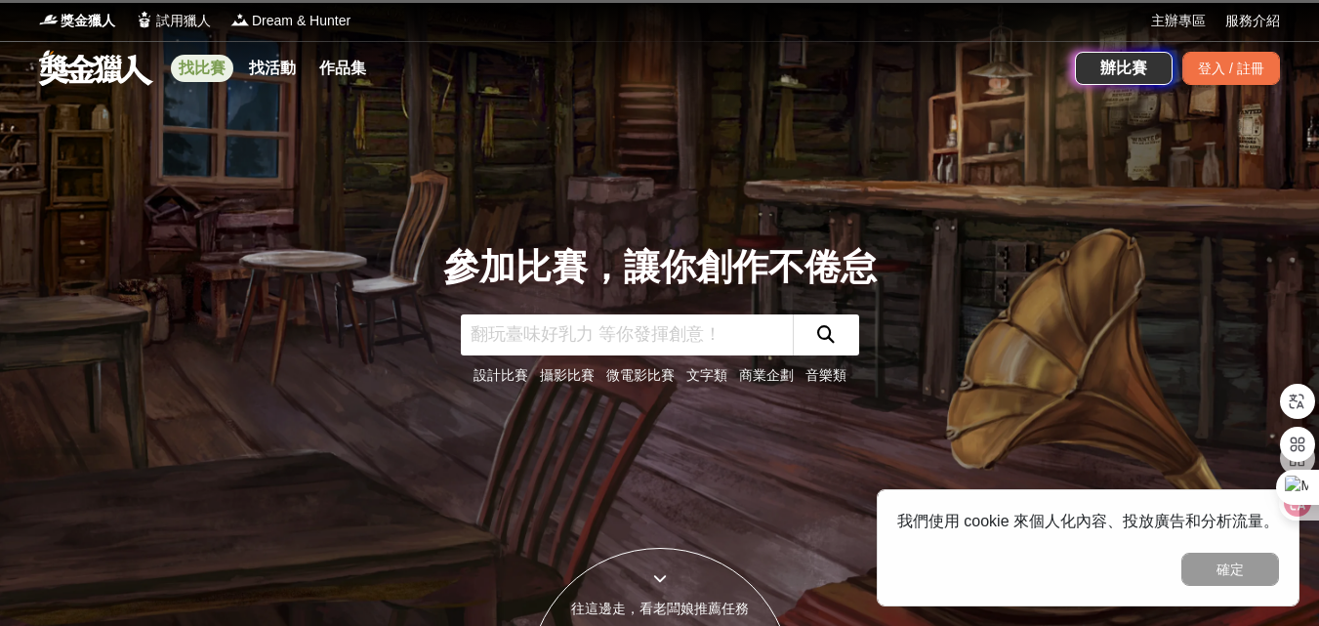
click at [208, 59] on link "找比賽" at bounding box center [202, 68] width 62 height 27
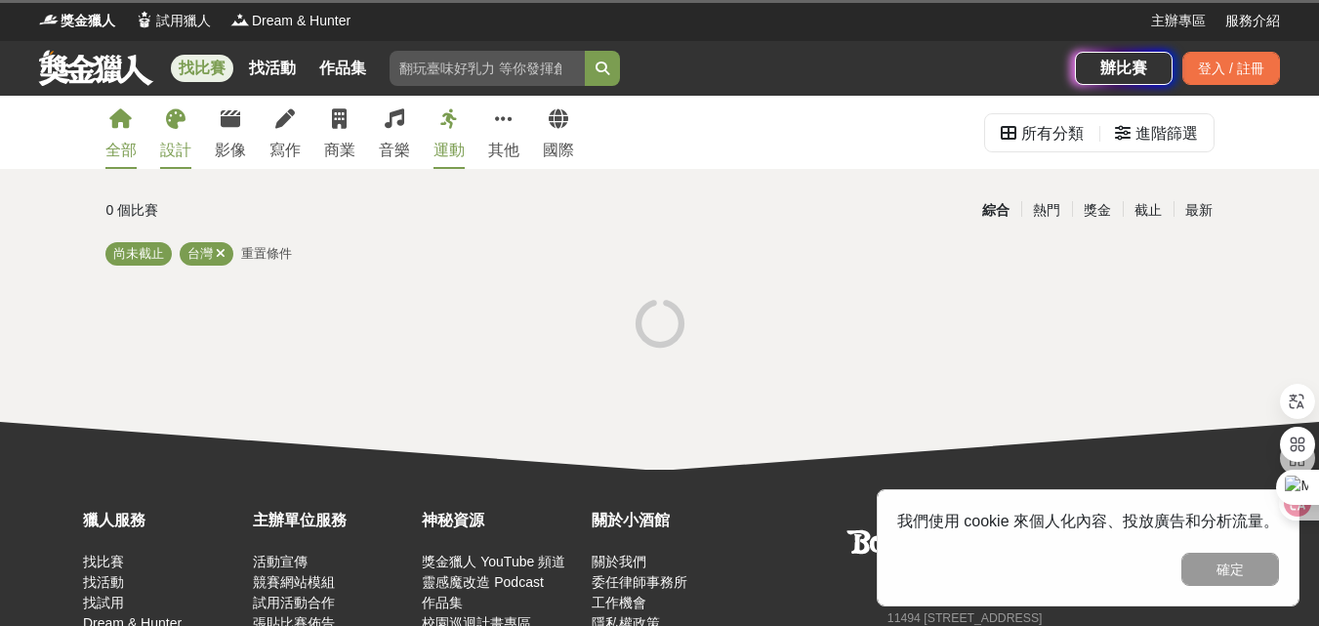
click at [177, 149] on div "設計" at bounding box center [175, 150] width 31 height 23
click at [1235, 567] on button "確定" at bounding box center [1231, 569] width 98 height 33
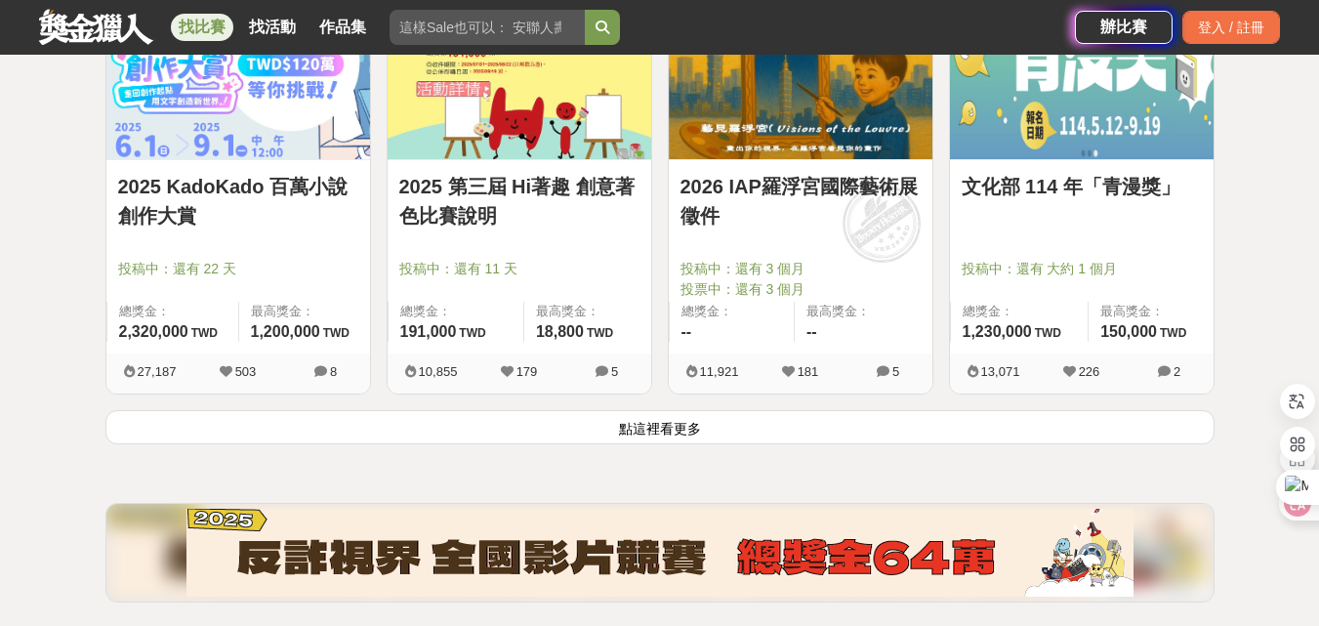
scroll to position [2539, 0]
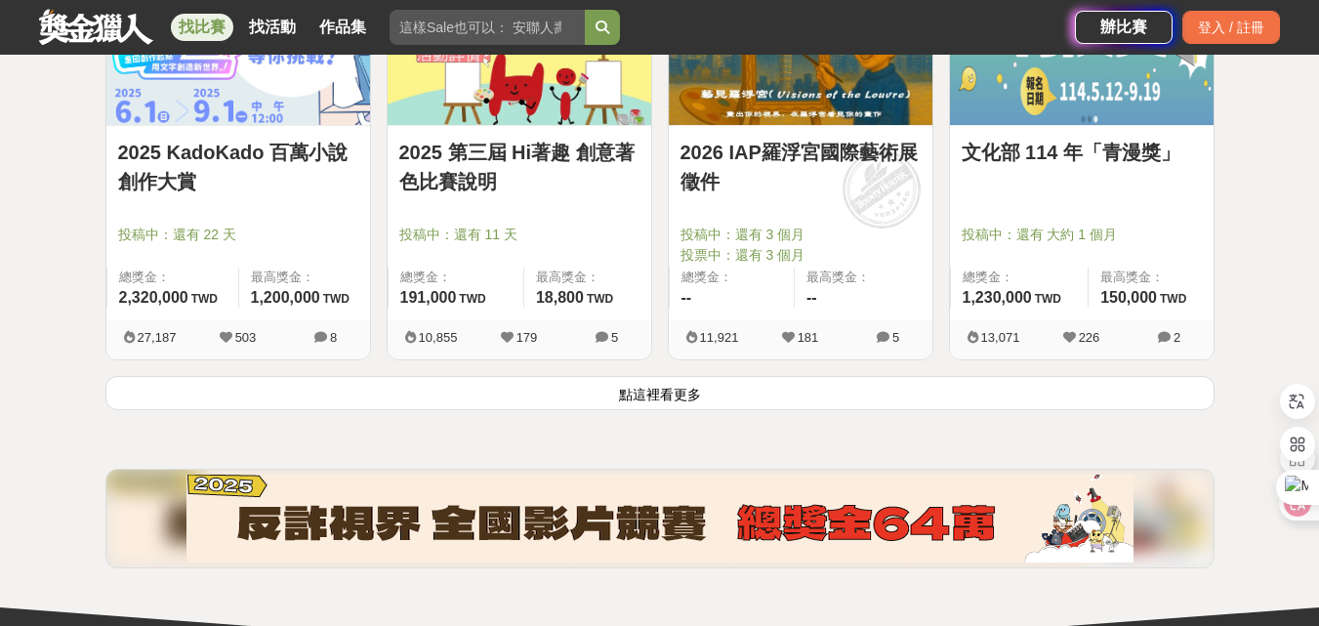
click at [614, 407] on button "點這裡看更多" at bounding box center [659, 393] width 1109 height 34
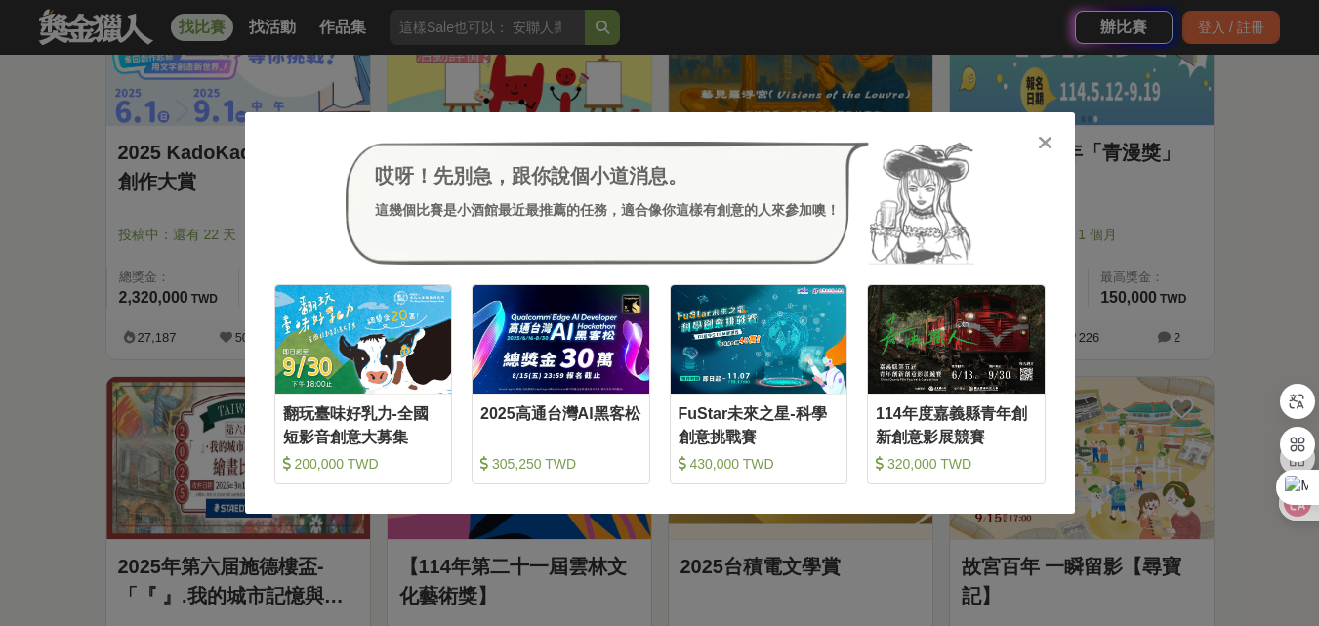
click at [1051, 140] on icon at bounding box center [1045, 143] width 15 height 20
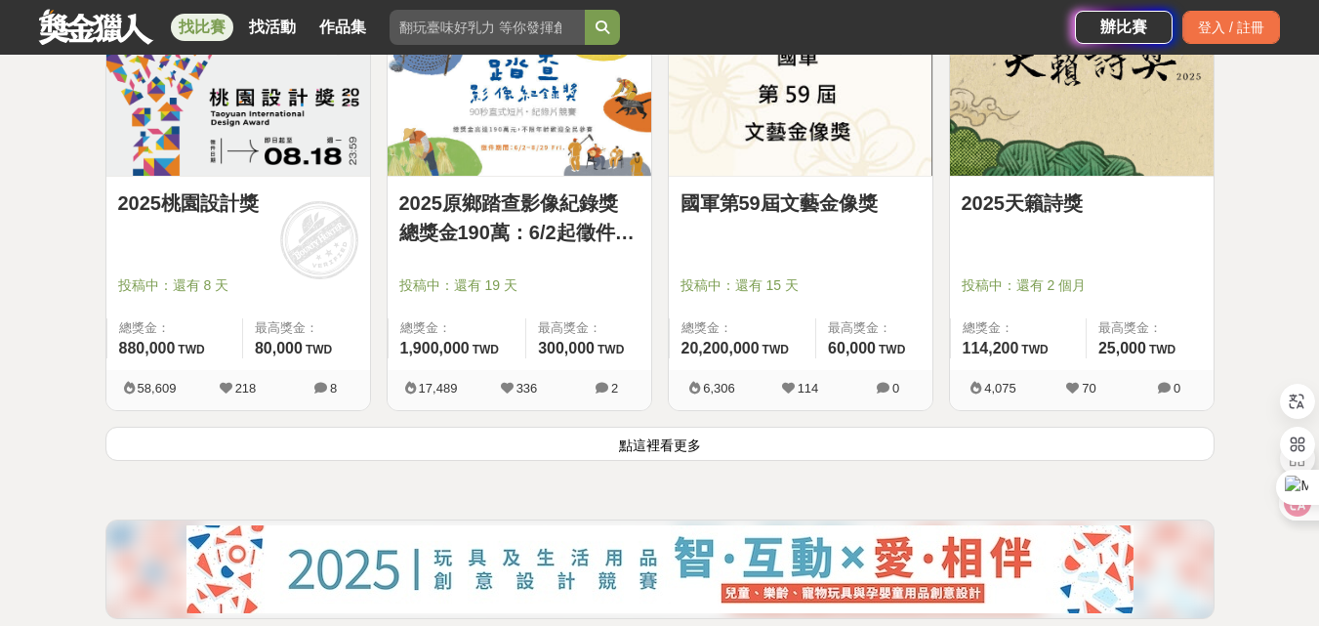
scroll to position [4980, 0]
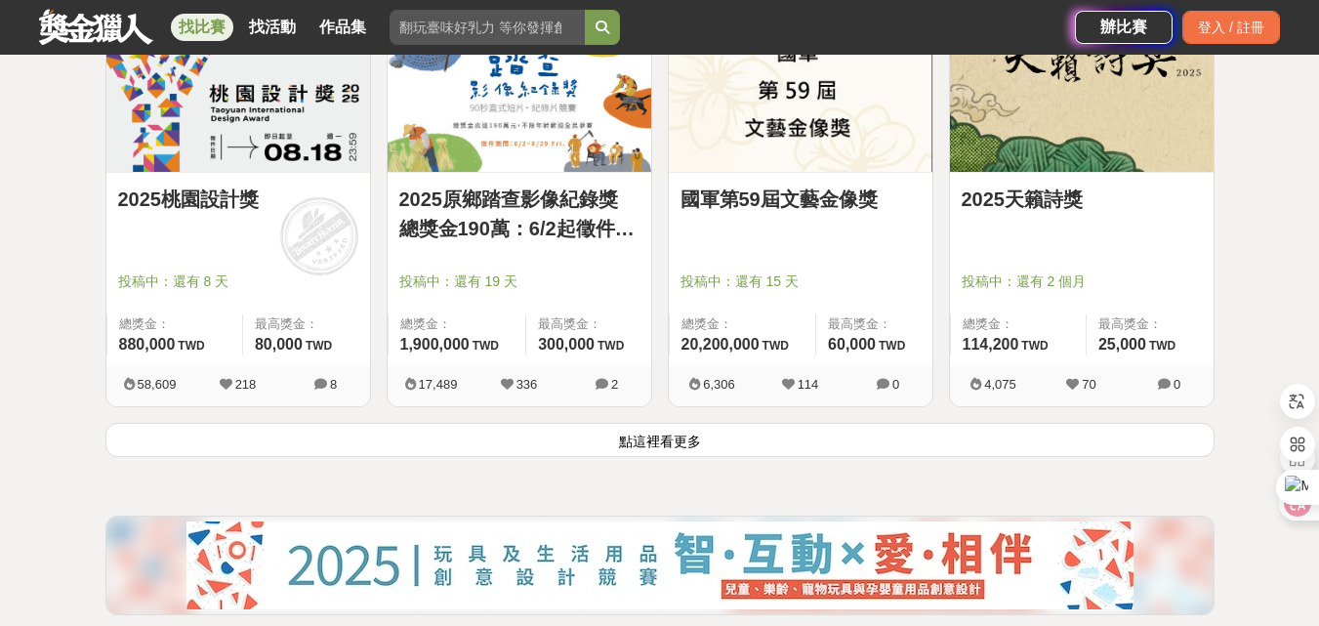
click at [764, 450] on button "點這裡看更多" at bounding box center [659, 440] width 1109 height 34
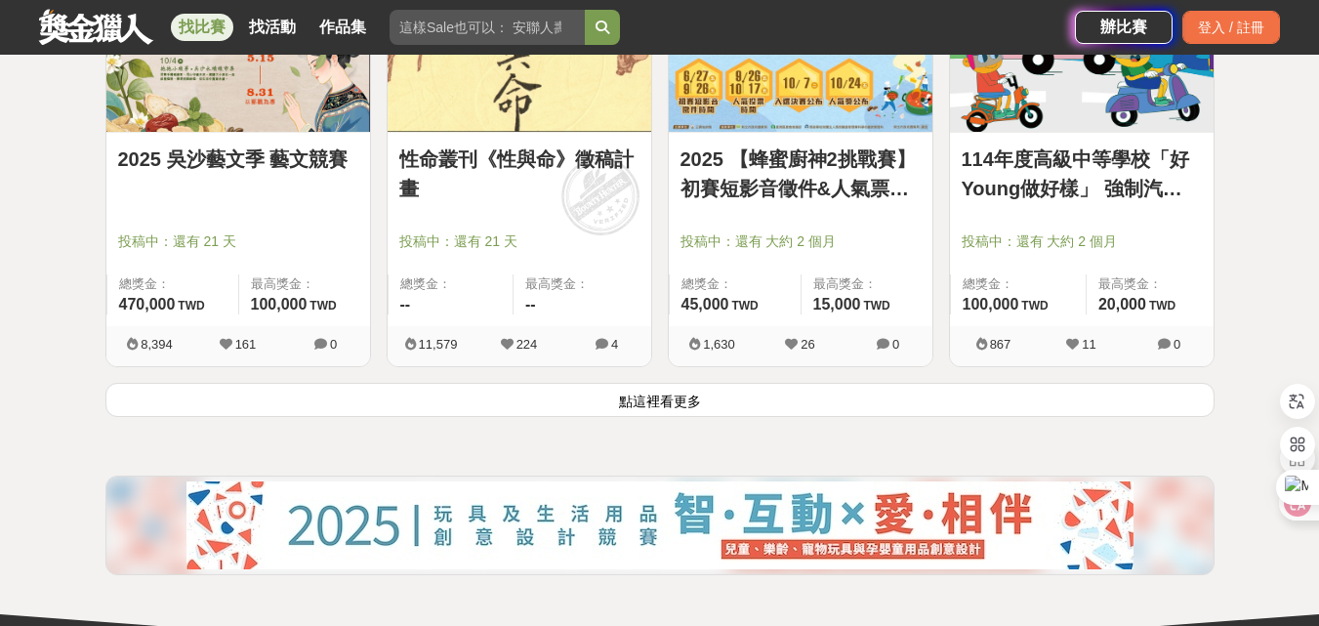
scroll to position [7519, 0]
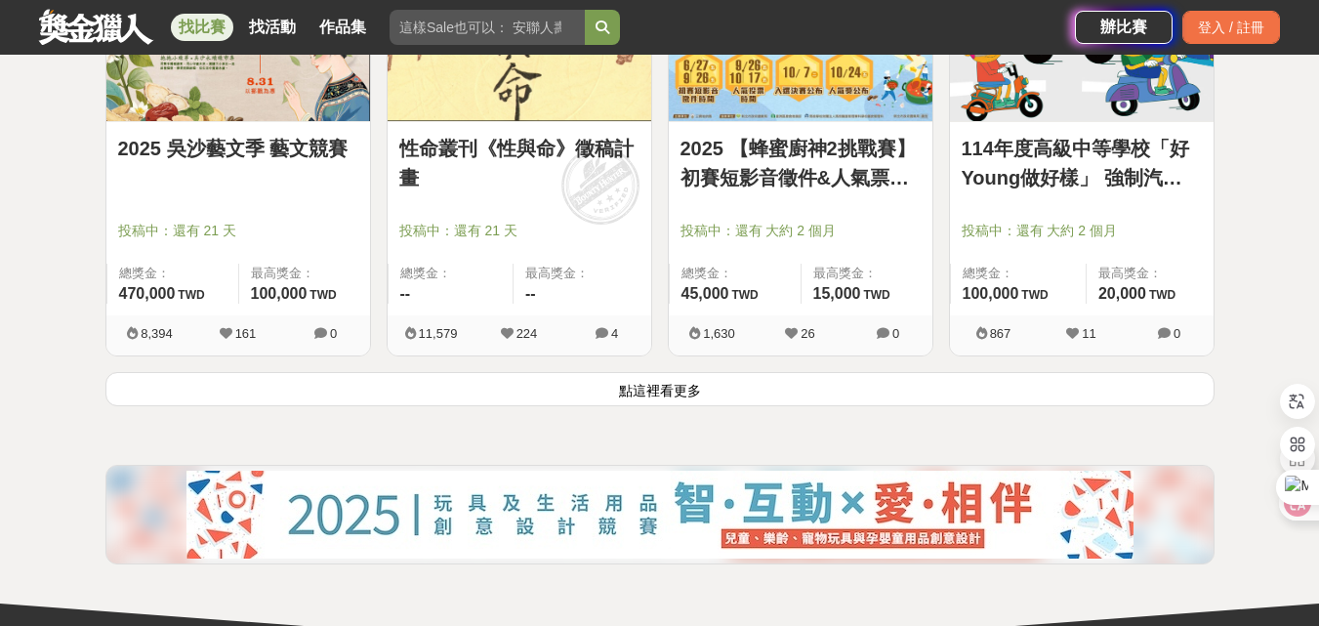
click at [935, 392] on button "點這裡看更多" at bounding box center [659, 389] width 1109 height 34
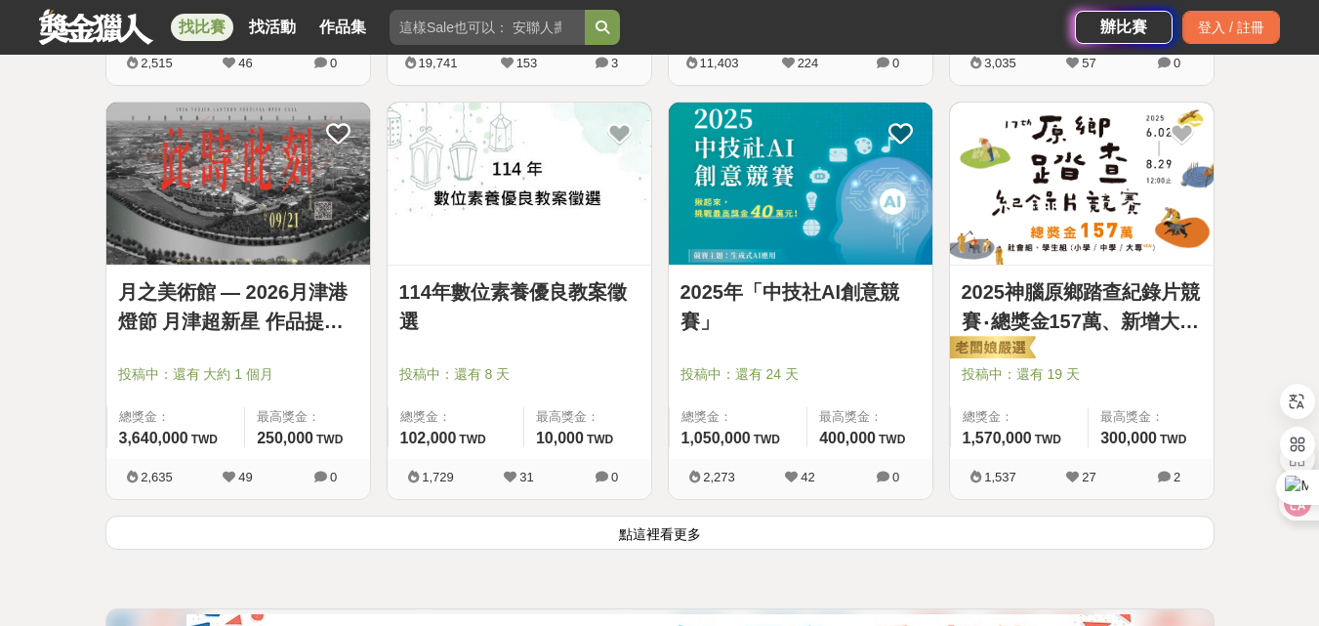
scroll to position [9960, 0]
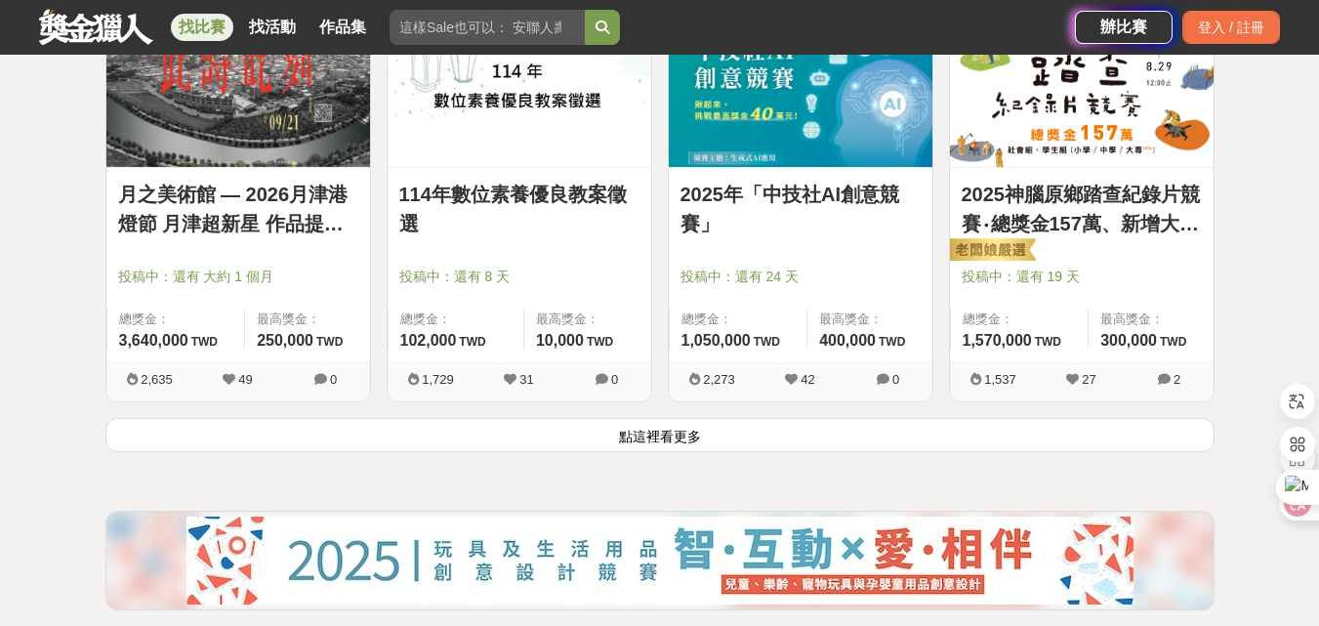
click at [728, 434] on button "點這裡看更多" at bounding box center [659, 435] width 1109 height 34
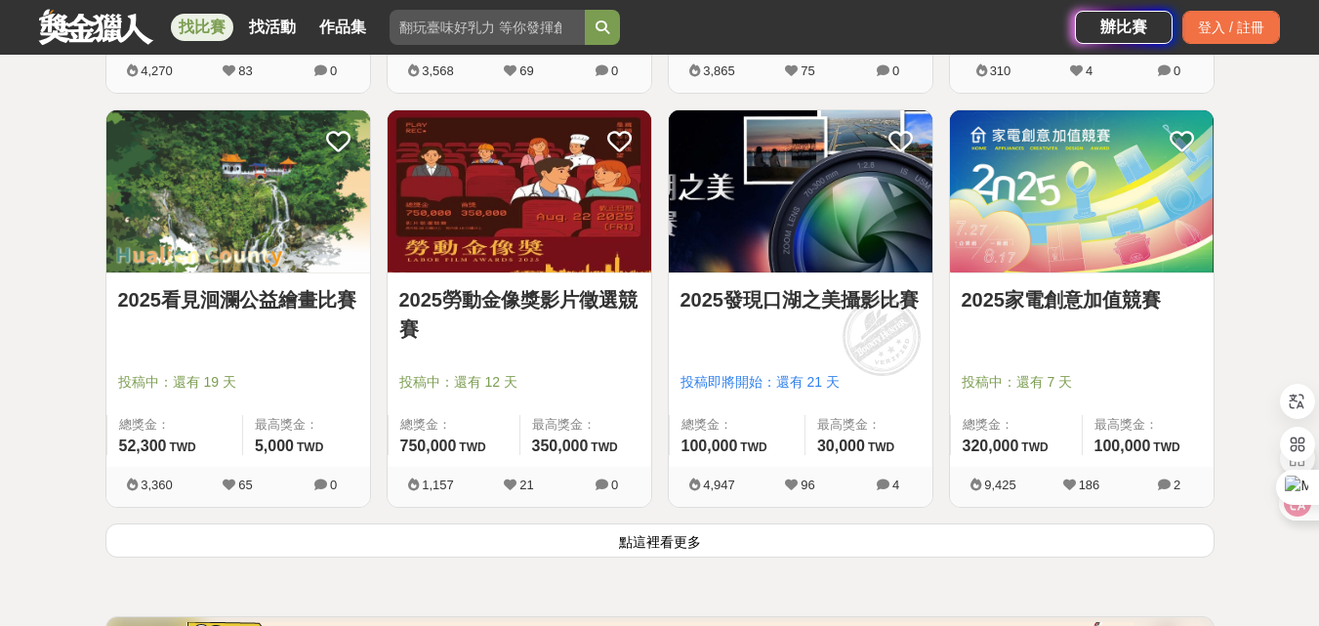
scroll to position [12401, 0]
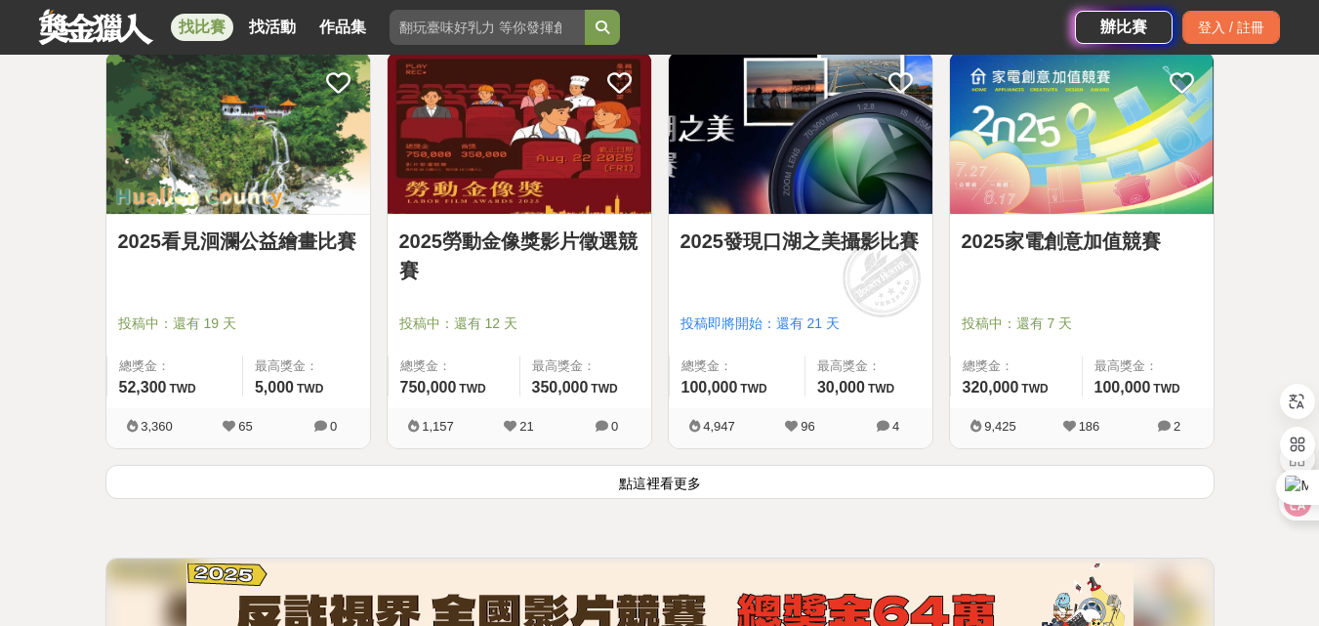
click at [649, 479] on button "點這裡看更多" at bounding box center [659, 482] width 1109 height 34
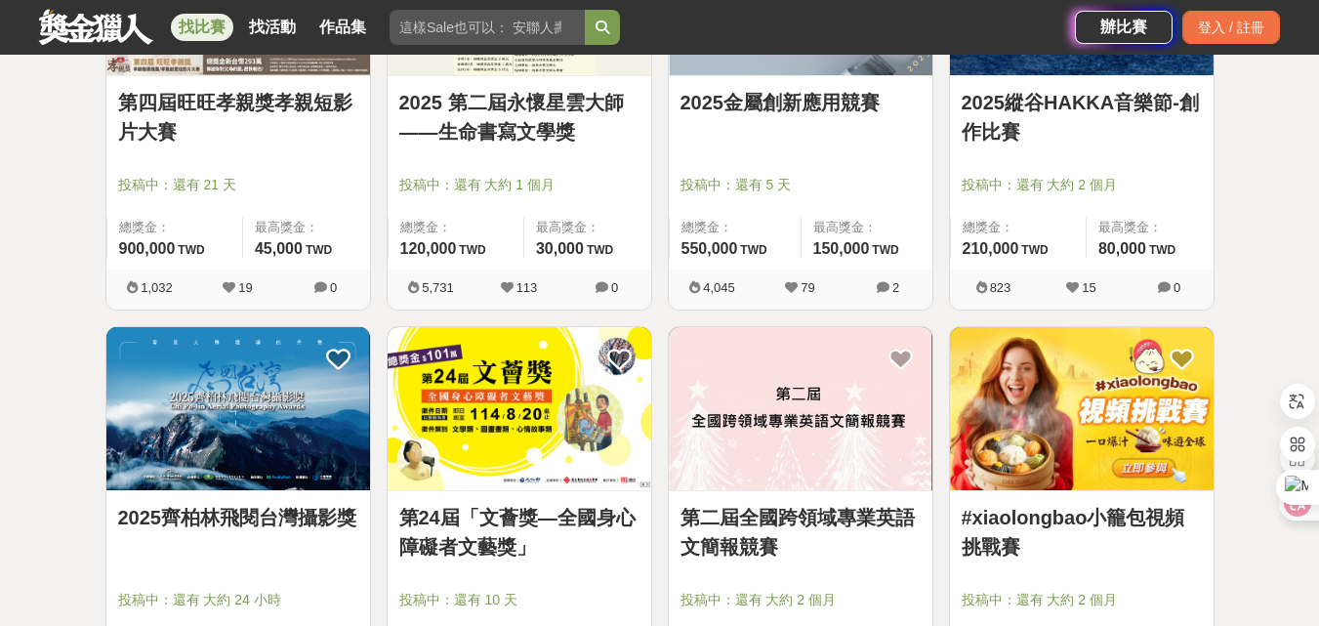
scroll to position [13963, 0]
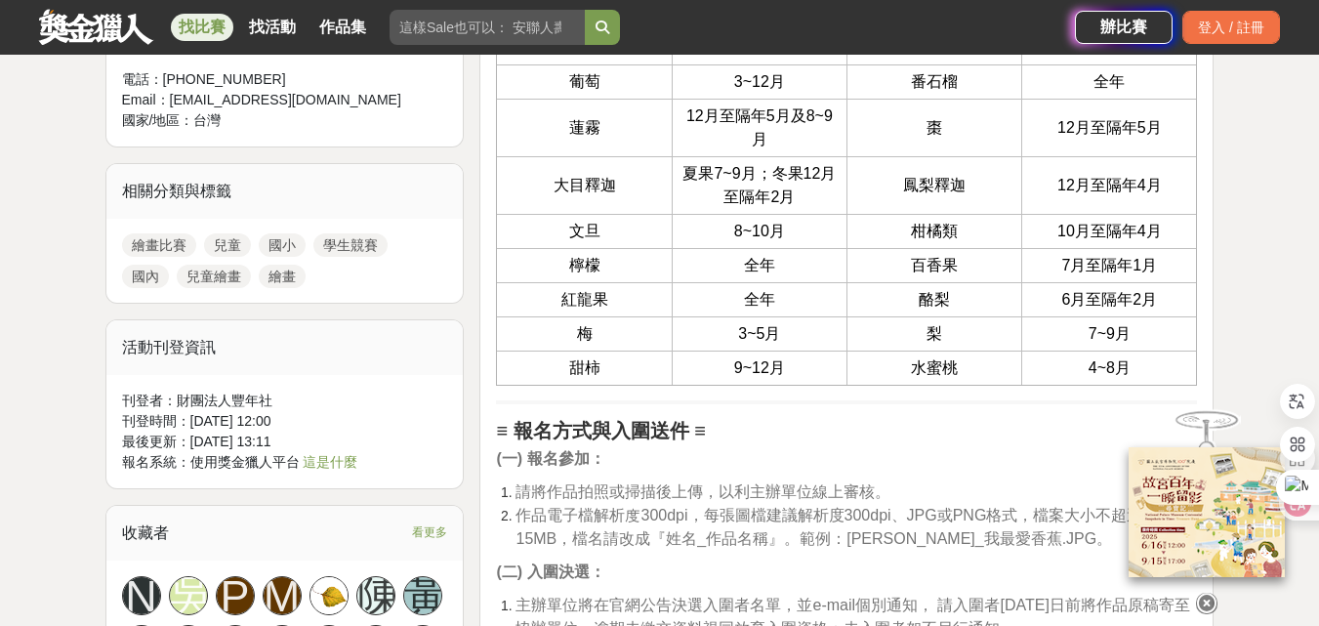
scroll to position [1855, 0]
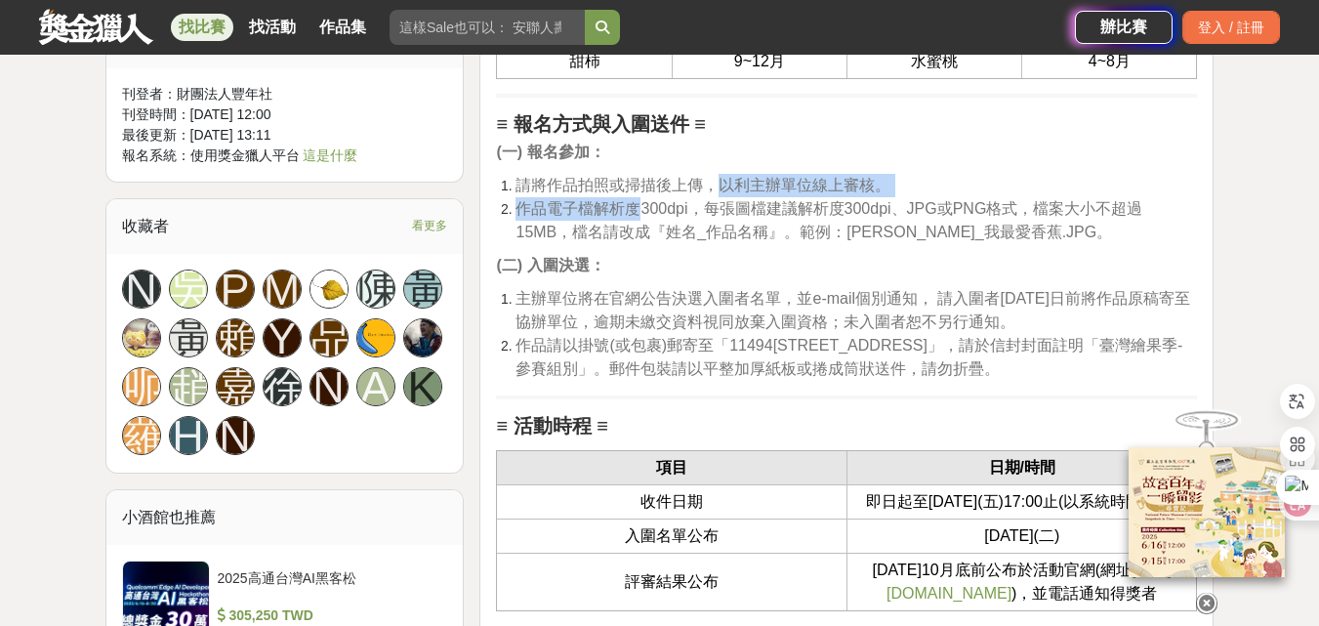
drag, startPoint x: 653, startPoint y: 196, endPoint x: 711, endPoint y: 187, distance: 58.3
click at [715, 187] on ol "請將作品拍照或掃描後上傳，以利主辦單位線上審核。 作品電子檔解析度300dpi，每張圖檔建議解析度300dpi、JPG或PNG格式，檔案大小不超過15MB，檔…" at bounding box center [846, 209] width 701 height 70
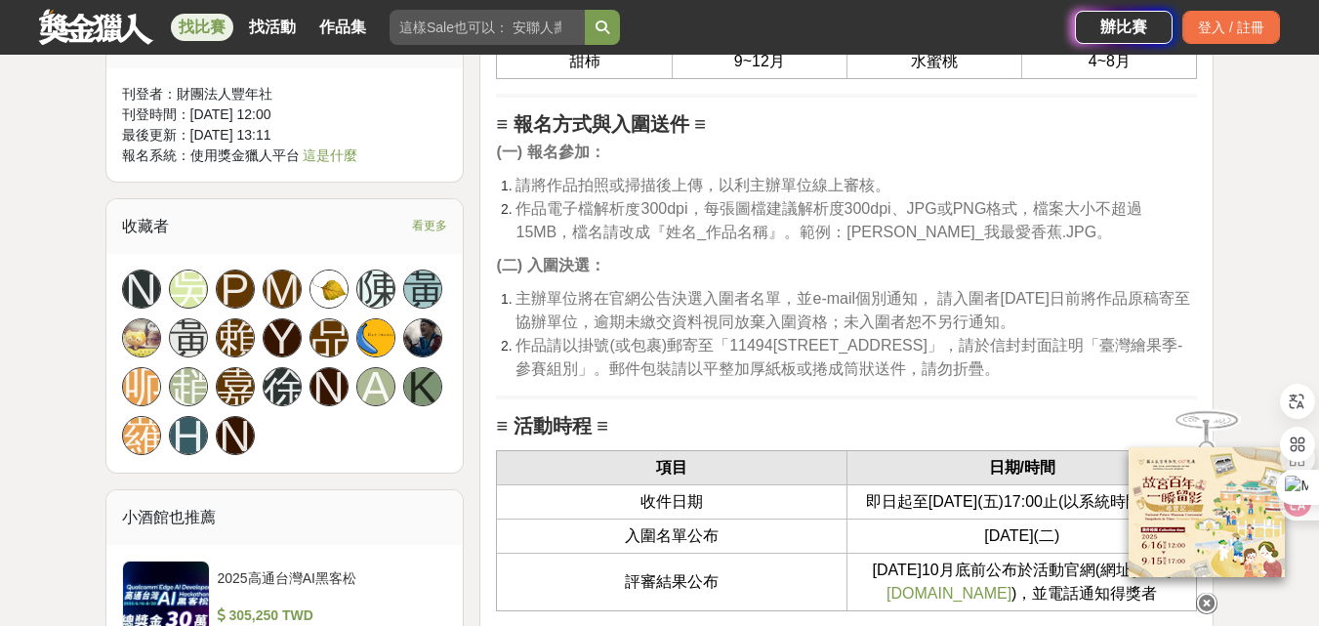
click at [947, 201] on span "作品電子檔解析度300dpi，每張圖檔建議解析度300dpi、JPG或PNG格式，檔案大小不超過15MB，檔名請改成『姓名_作品名稱』。範例：王小美_我最愛香…" at bounding box center [829, 220] width 627 height 40
drag, startPoint x: 692, startPoint y: 288, endPoint x: 1095, endPoint y: 321, distance: 403.7
click at [1095, 321] on li "主辦單位將在官網公告決選入圍者名單，並e-mail個別通知， 請入圍者114年10月5日前將作品原稿寄至協辦單位，逾期未繳交資料視同放棄入圍資格；未入圍者恕不…" at bounding box center [857, 310] width 682 height 47
click at [1114, 241] on li "作品電子檔解析度300dpi，每張圖檔建議解析度300dpi、JPG或PNG格式，檔案大小不超過15MB，檔名請改成『姓名_作品名稱』。範例：王小美_我最愛香…" at bounding box center [857, 220] width 682 height 47
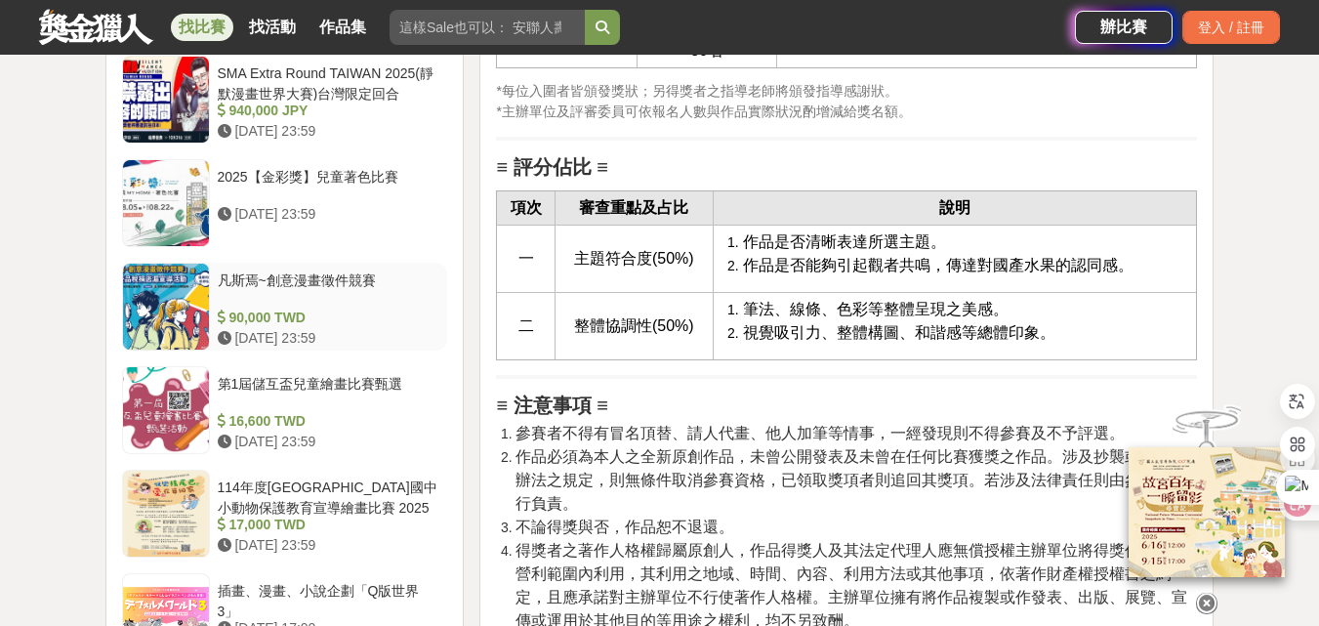
scroll to position [2636, 0]
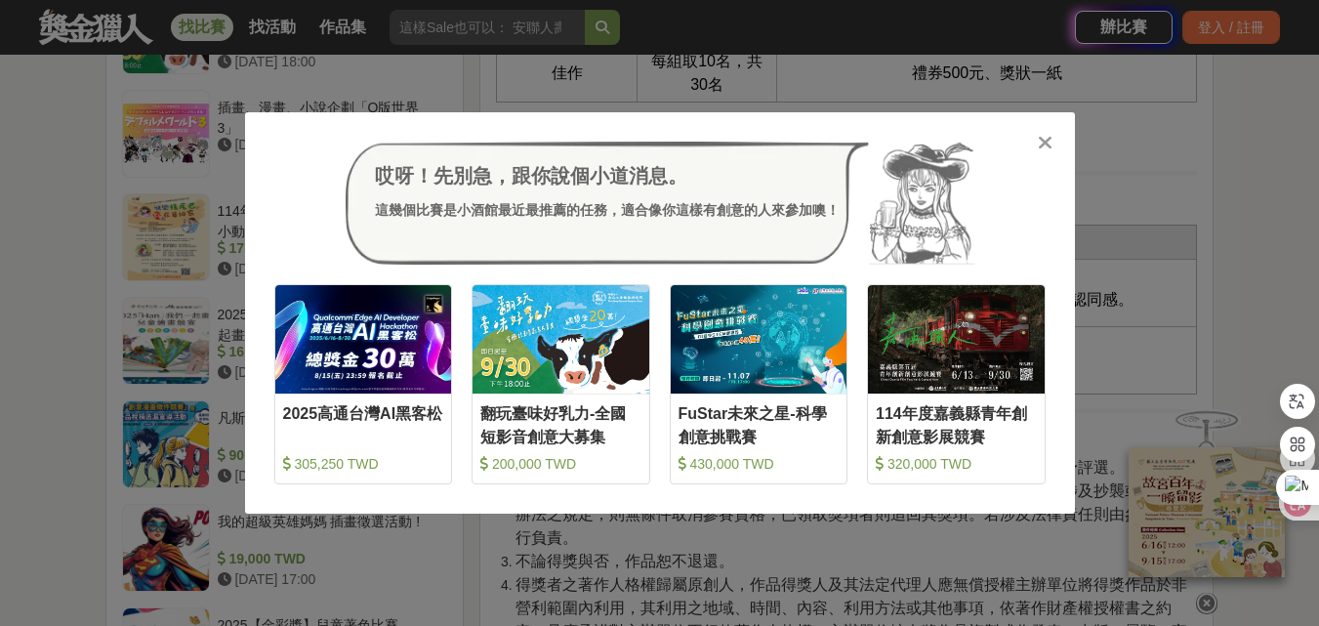
click at [1051, 142] on icon at bounding box center [1045, 143] width 15 height 20
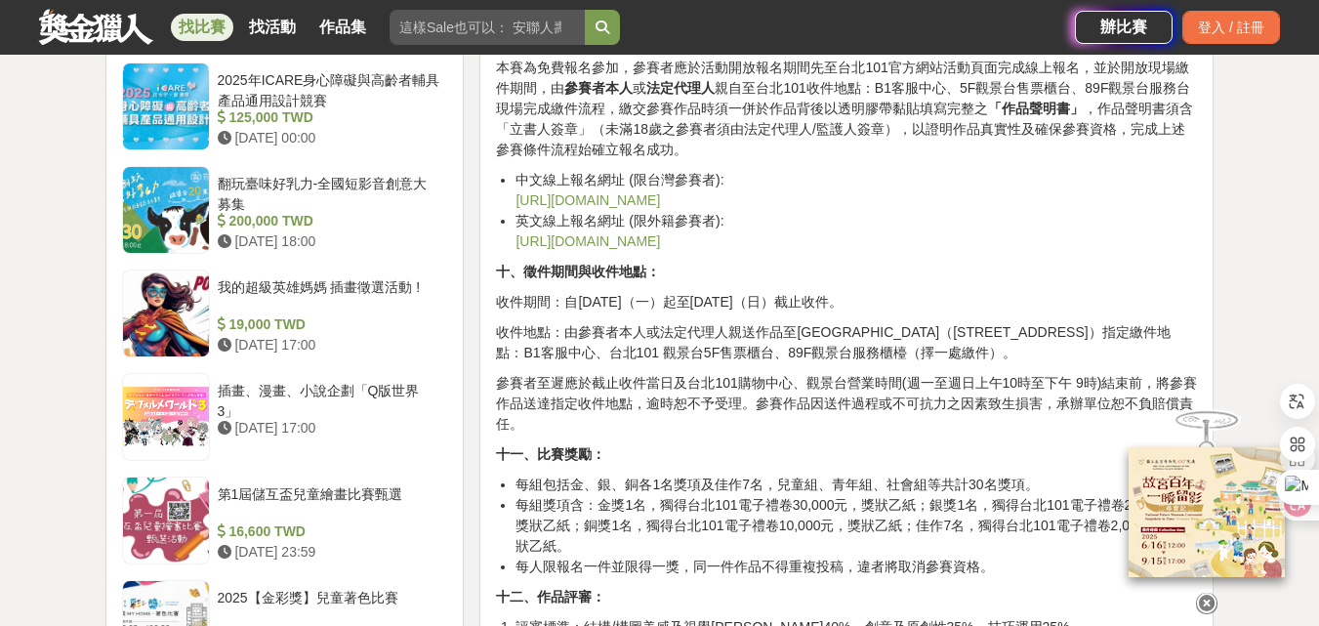
scroll to position [2734, 0]
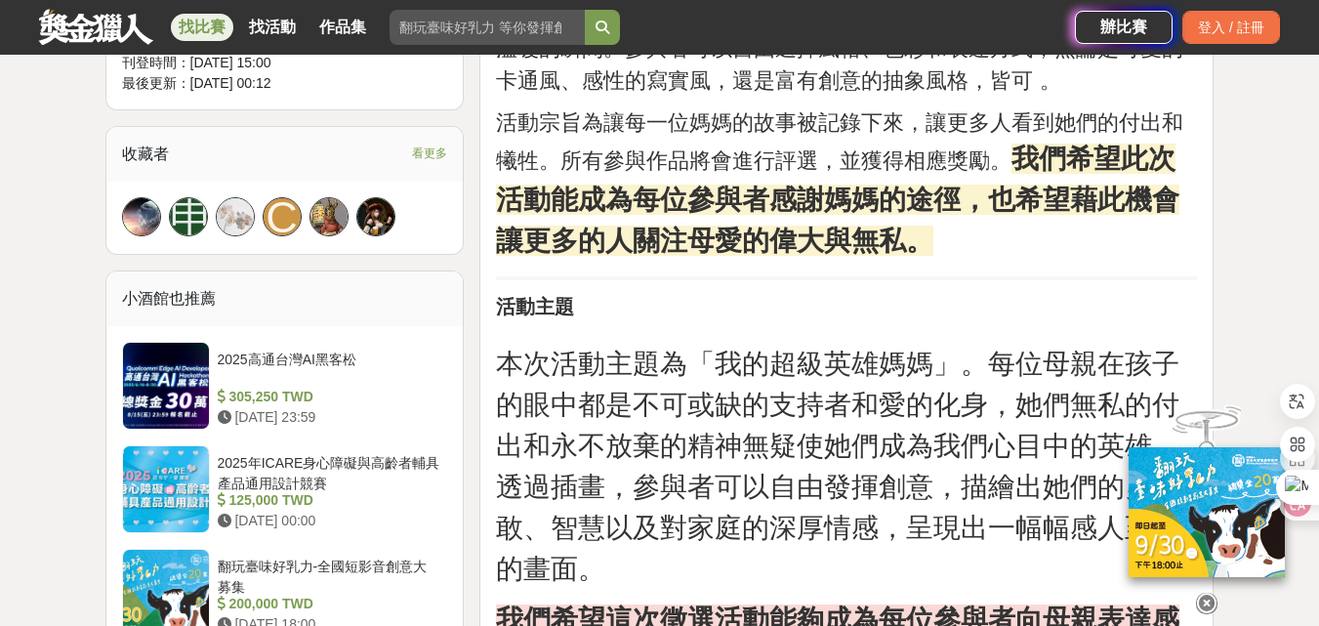
scroll to position [1660, 0]
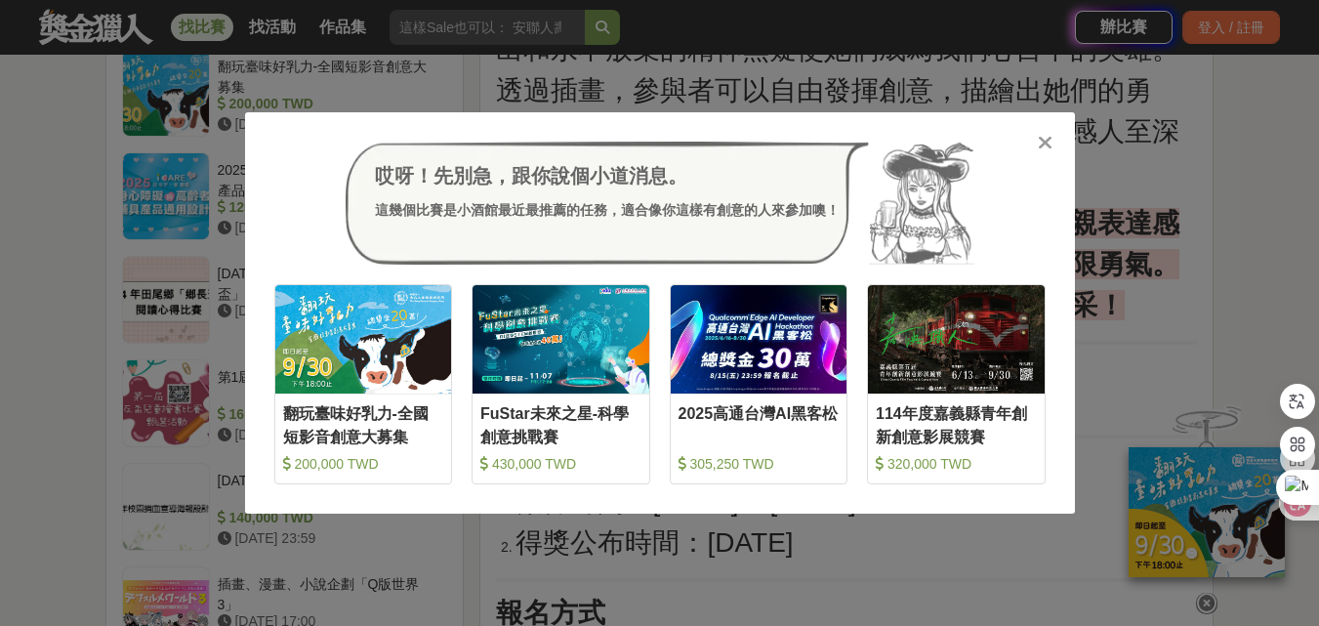
click at [1047, 146] on icon at bounding box center [1045, 143] width 15 height 20
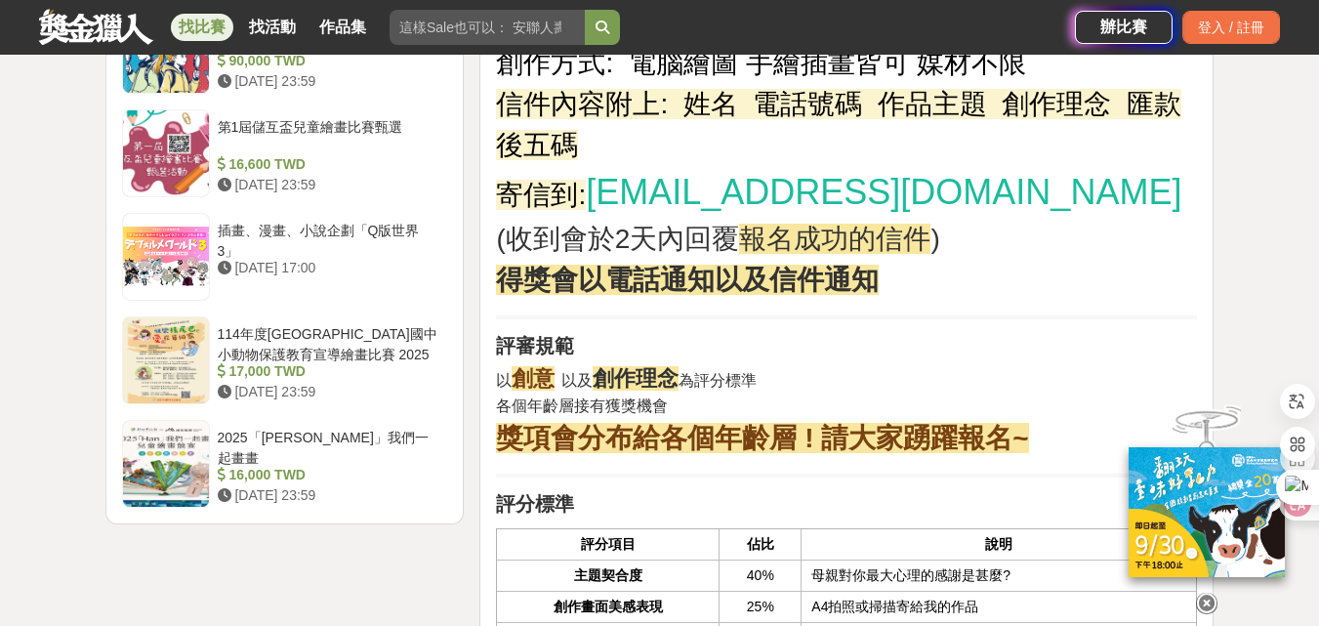
scroll to position [2344, 0]
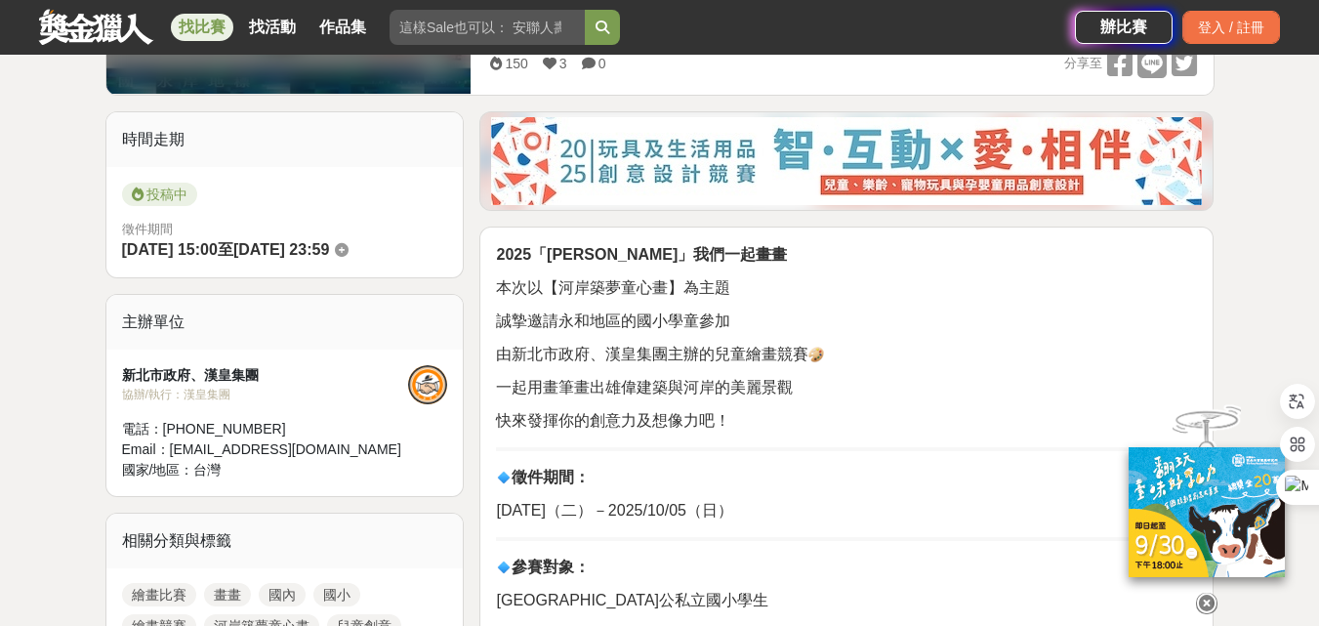
scroll to position [781, 0]
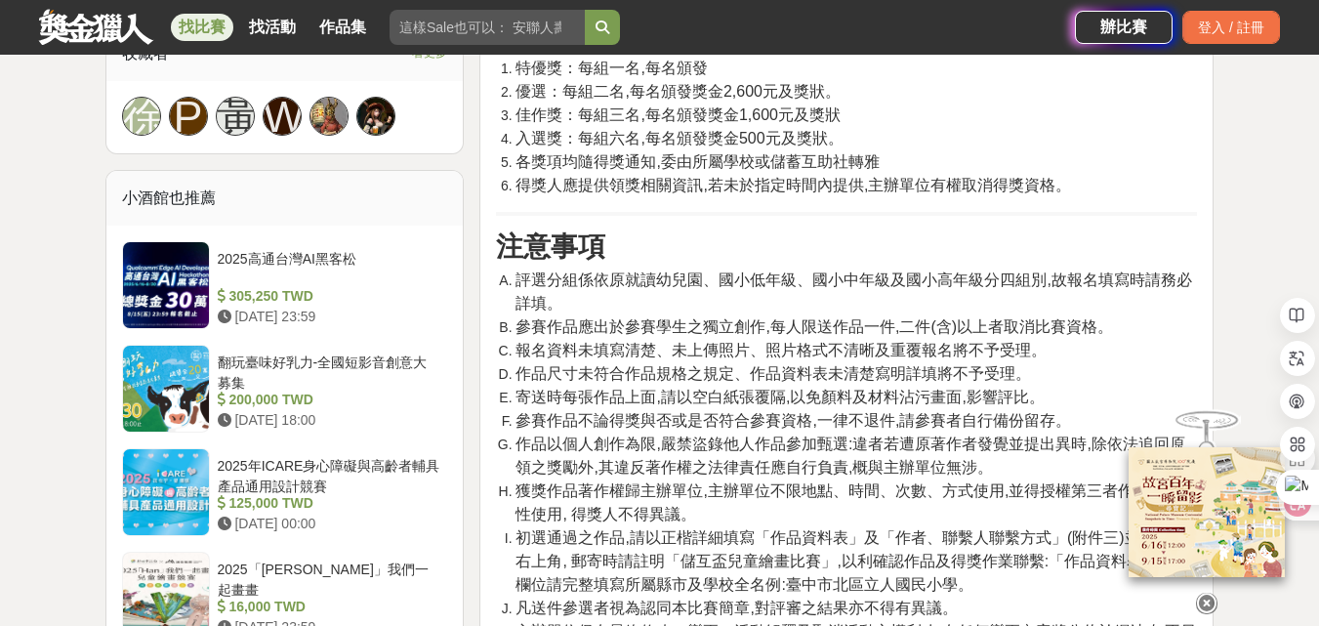
scroll to position [1367, 0]
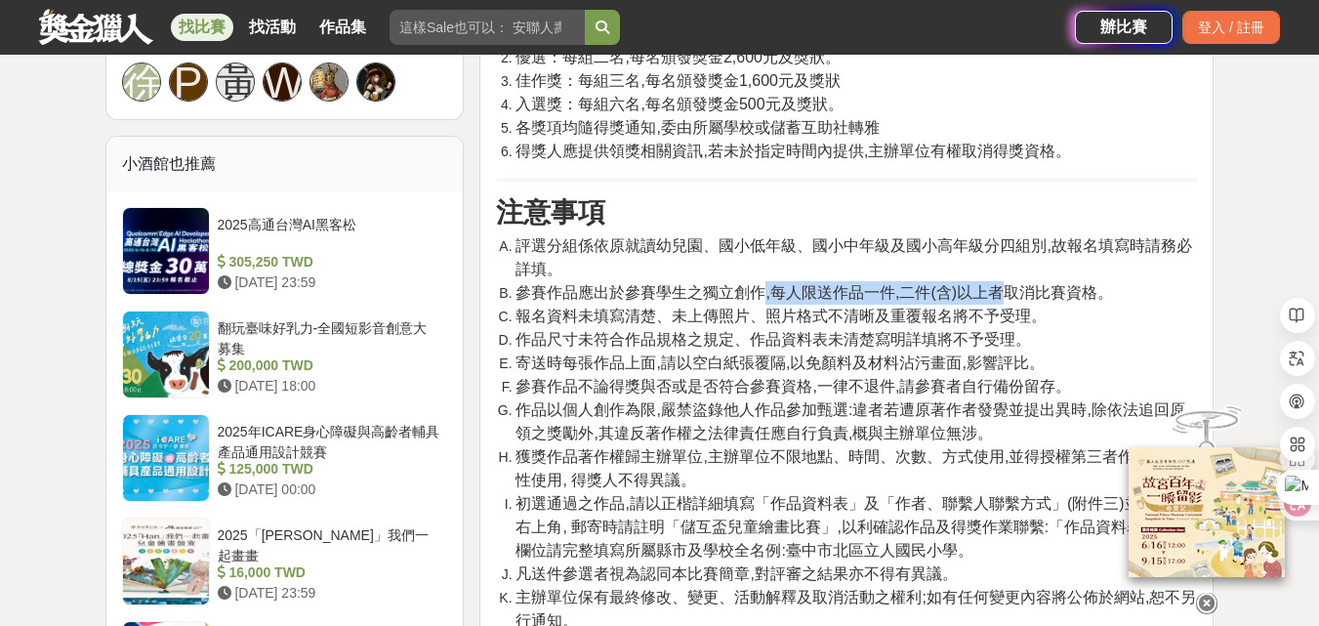
drag, startPoint x: 767, startPoint y: 333, endPoint x: 1009, endPoint y: 343, distance: 242.4
click at [1009, 301] on span "參賽作品應出於參賽學生之獨立創作,每人限送作品一件,二件(含)以上者取消比賽資格。" at bounding box center [815, 292] width 598 height 17
click at [634, 324] on span "報名資料未填寫清楚、未上傳照片、照片格式不清晰及重覆報名將不予受理。" at bounding box center [781, 316] width 531 height 17
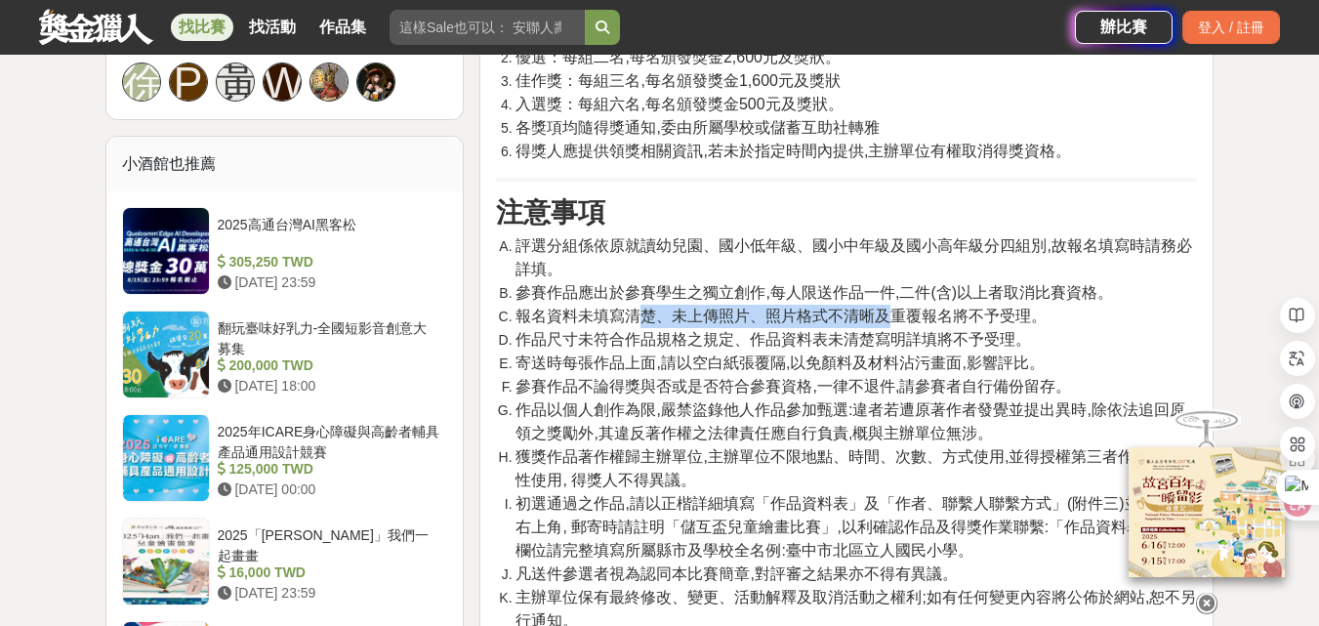
drag, startPoint x: 645, startPoint y: 357, endPoint x: 889, endPoint y: 358, distance: 243.1
click at [889, 324] on span "報名資料未填寫清楚、未上傳照片、照片格式不清晰及重覆報名將不予受理。" at bounding box center [781, 316] width 531 height 17
click at [633, 324] on span "報名資料未填寫清楚、未上傳照片、照片格式不清晰及重覆報名將不予受理。" at bounding box center [781, 316] width 531 height 17
click at [624, 348] on span "作品尺寸未符合作品規格之規定、作品資料表未清楚寫明詳填將不予受理。" at bounding box center [774, 339] width 516 height 17
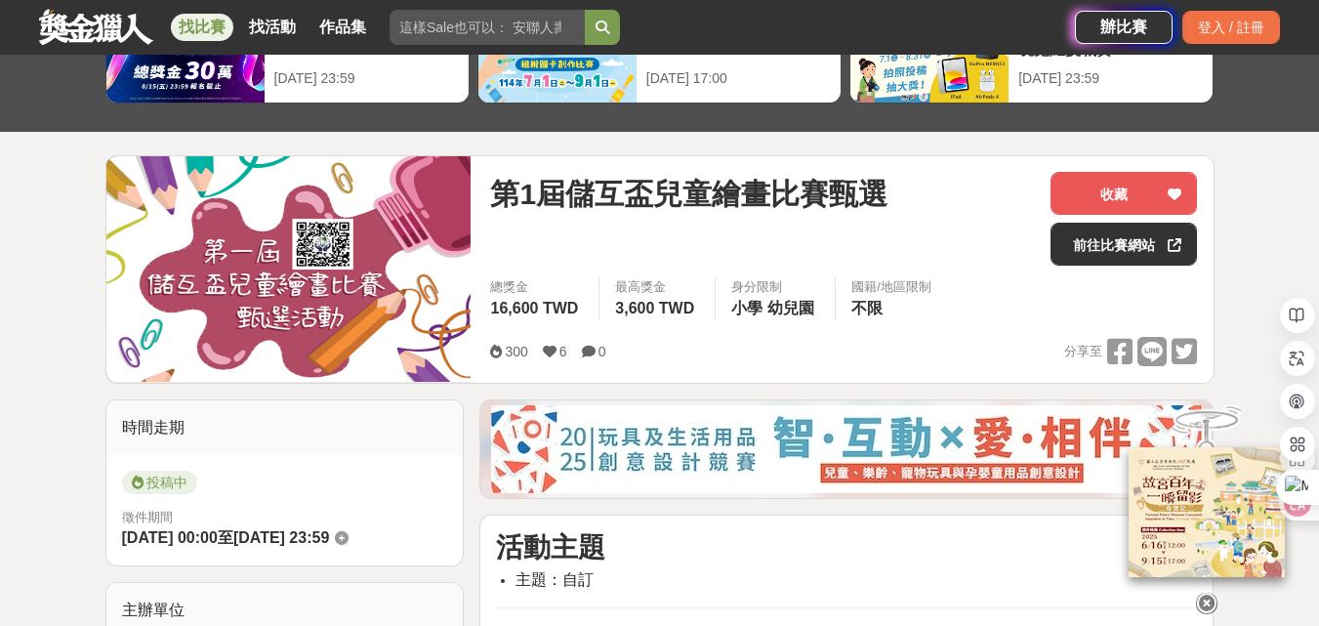
scroll to position [98, 0]
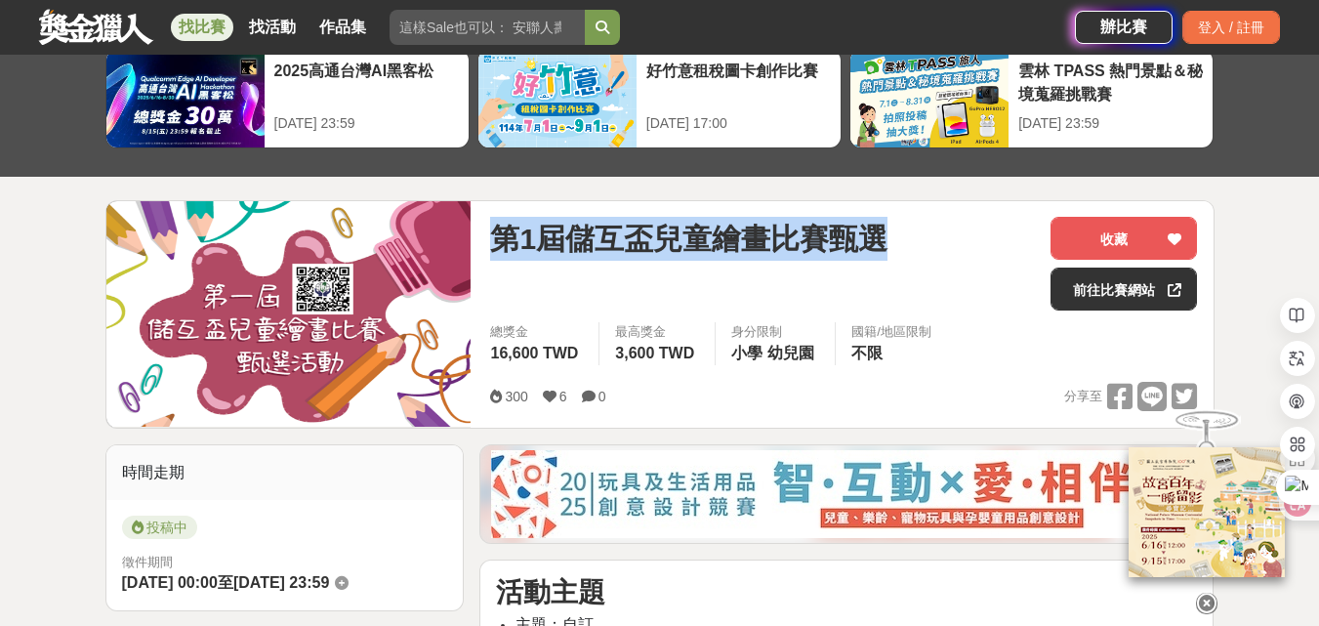
drag, startPoint x: 497, startPoint y: 242, endPoint x: 885, endPoint y: 253, distance: 387.8
click at [885, 253] on span "第1屆儲互盃兒童繪畫比賽甄選" at bounding box center [688, 239] width 397 height 44
copy span "第1屆儲互盃兒童繪畫比賽甄選"
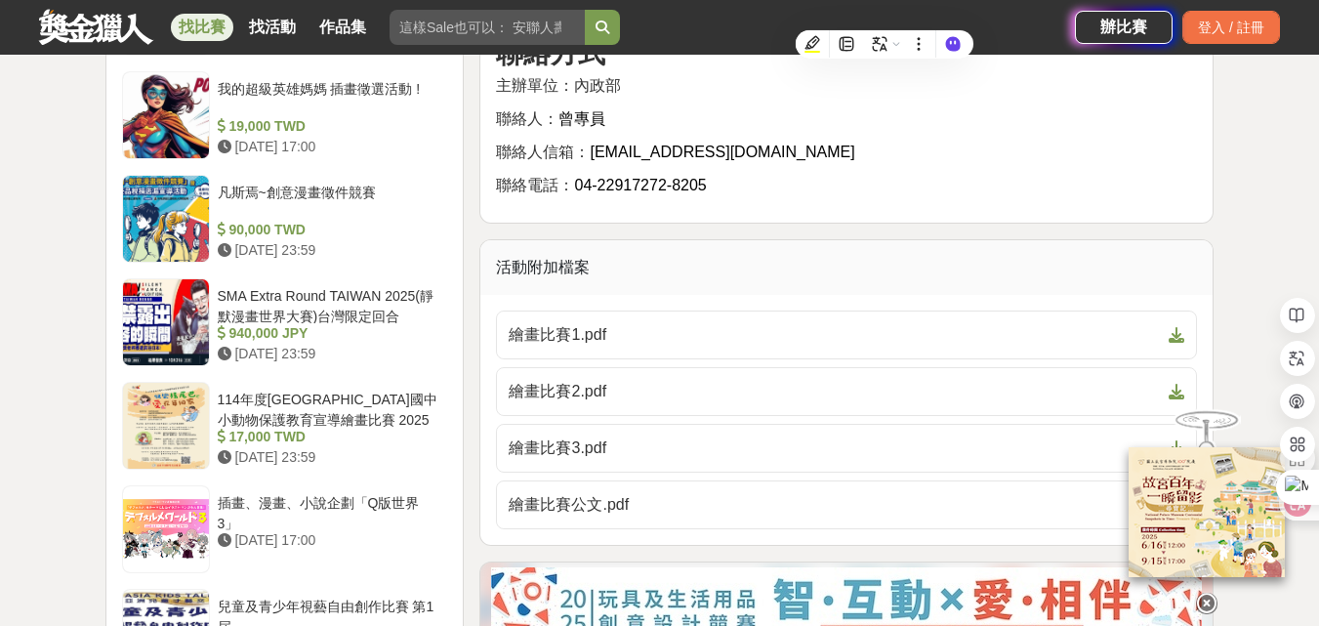
scroll to position [2148, 0]
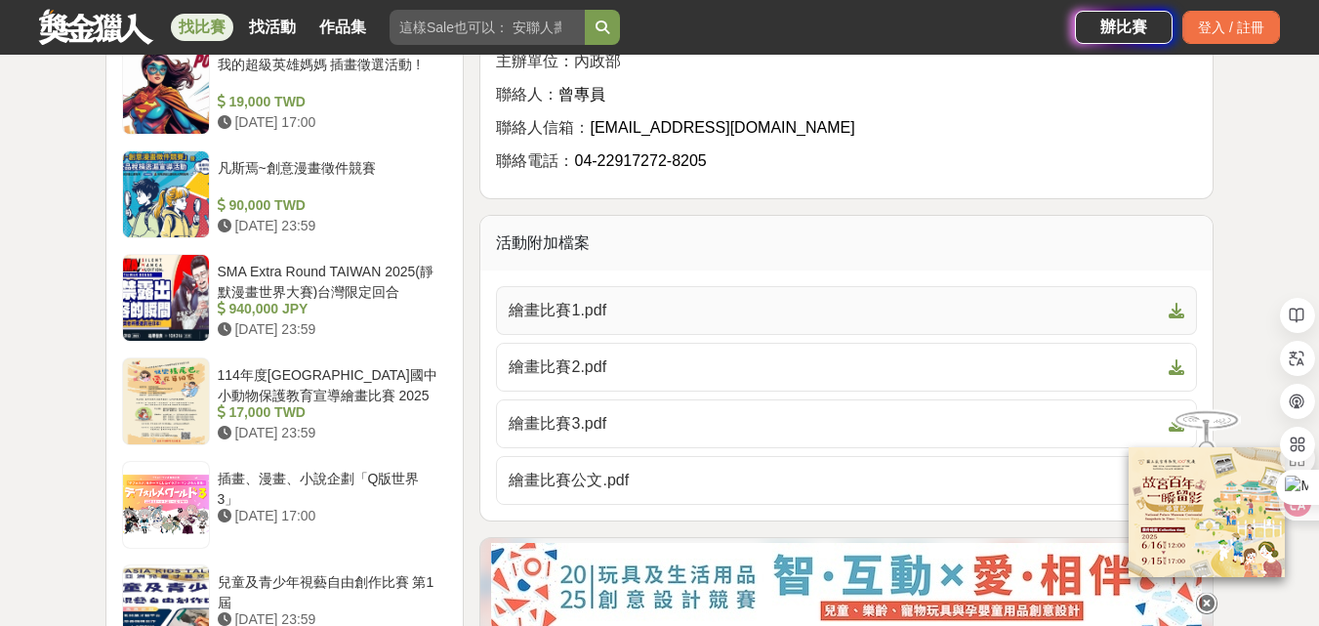
click at [713, 322] on span "繪畫比賽1.pdf" at bounding box center [835, 310] width 652 height 23
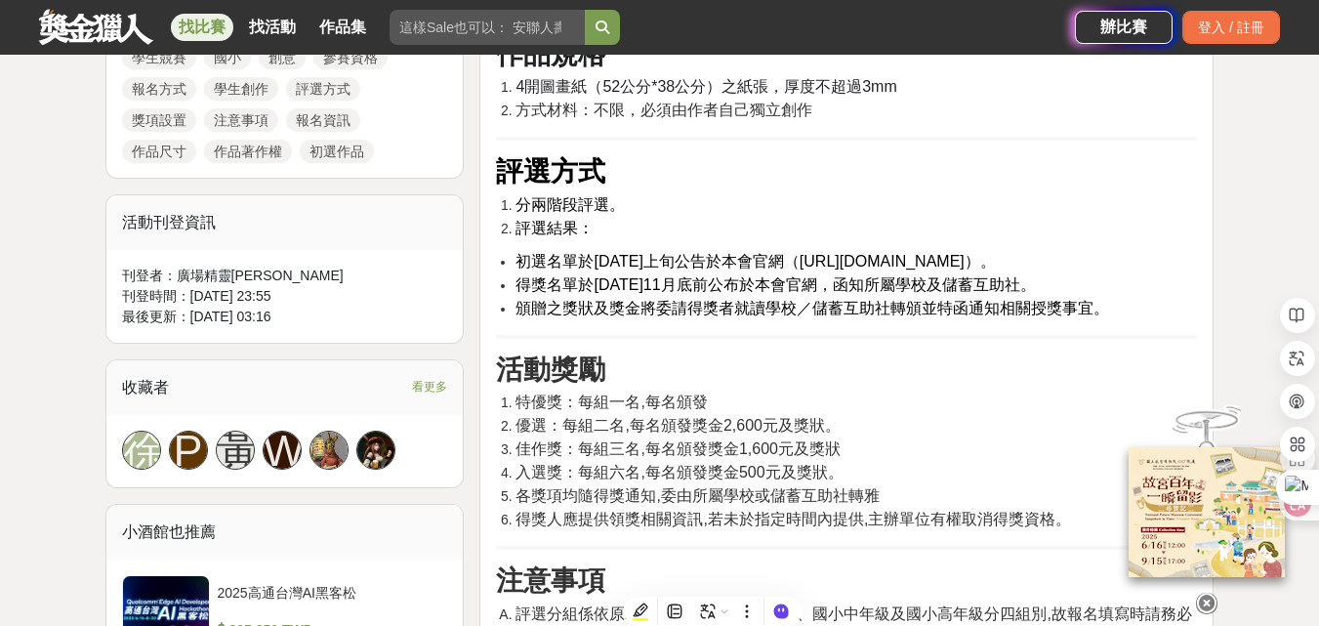
scroll to position [781, 0]
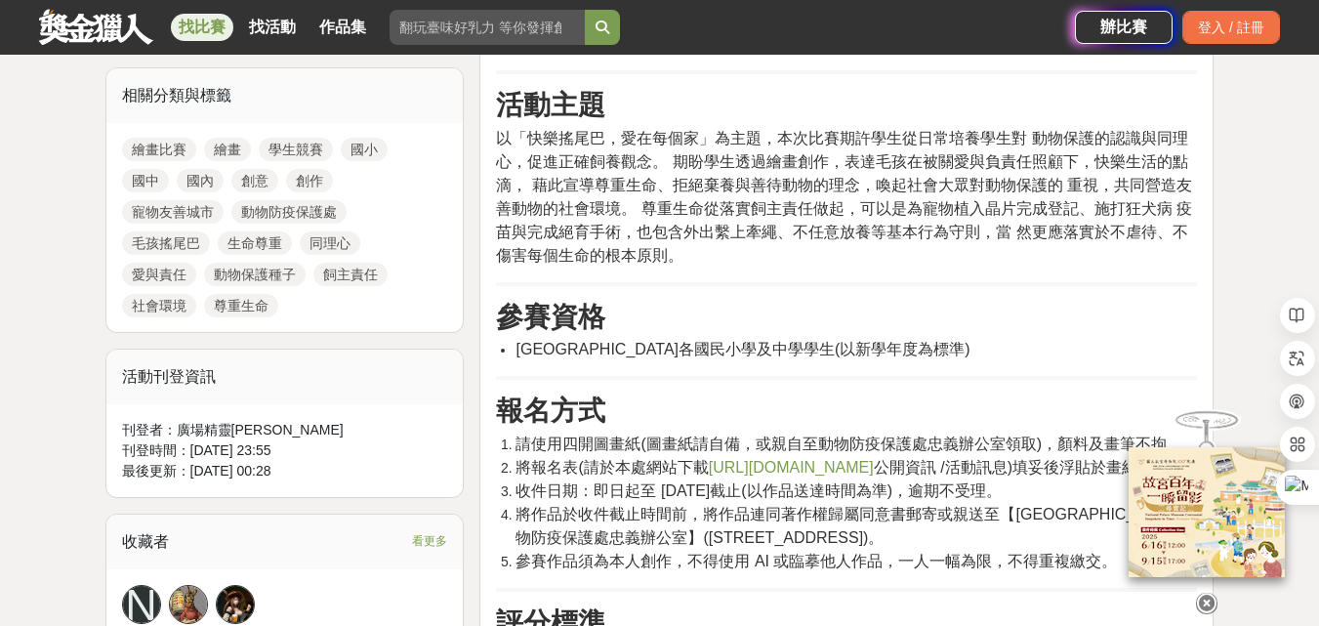
scroll to position [879, 0]
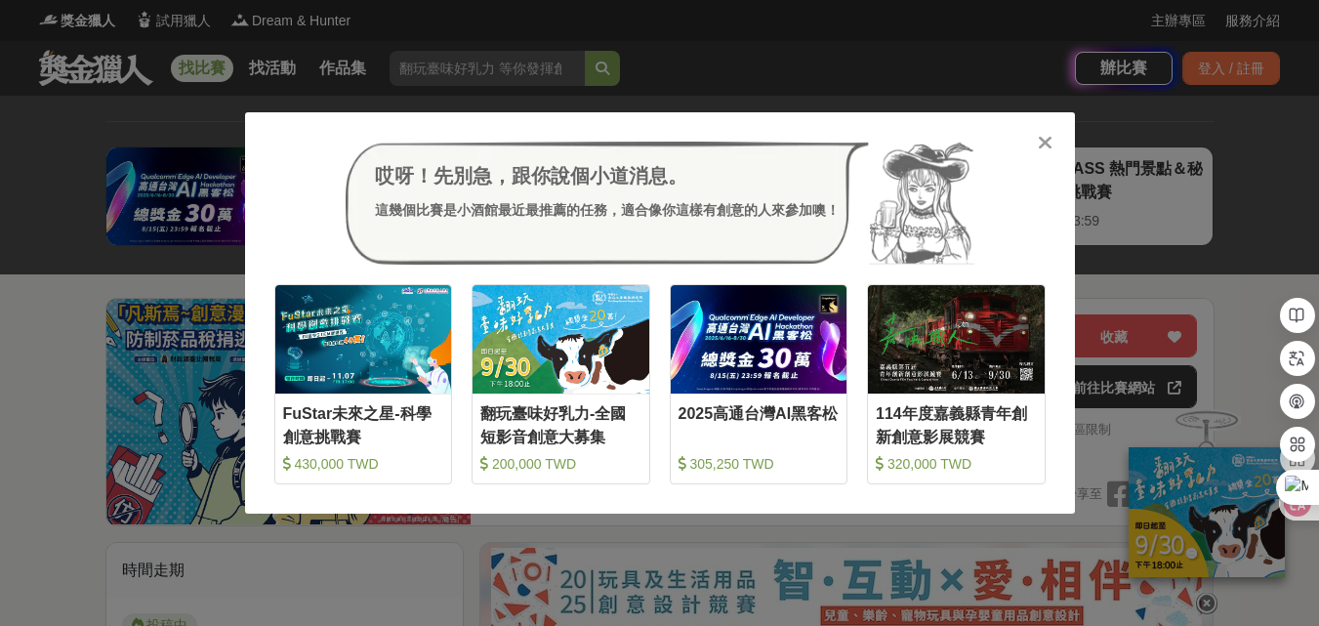
click at [1036, 139] on div at bounding box center [1046, 142] width 20 height 20
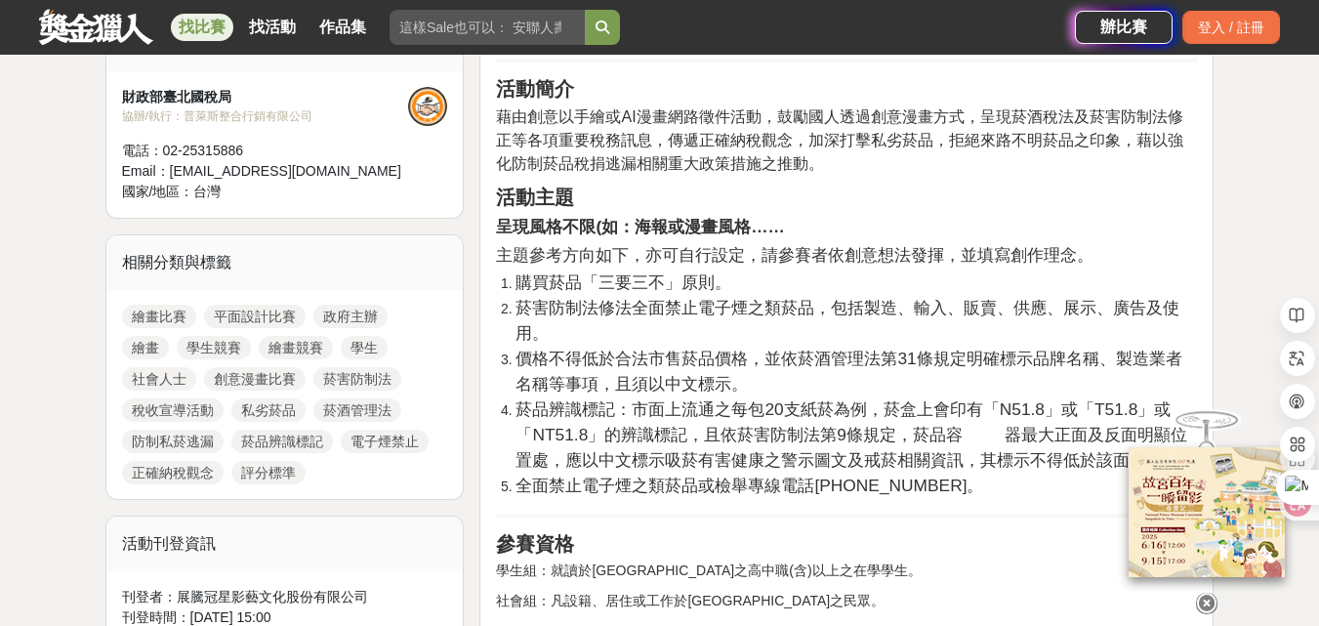
scroll to position [781, 0]
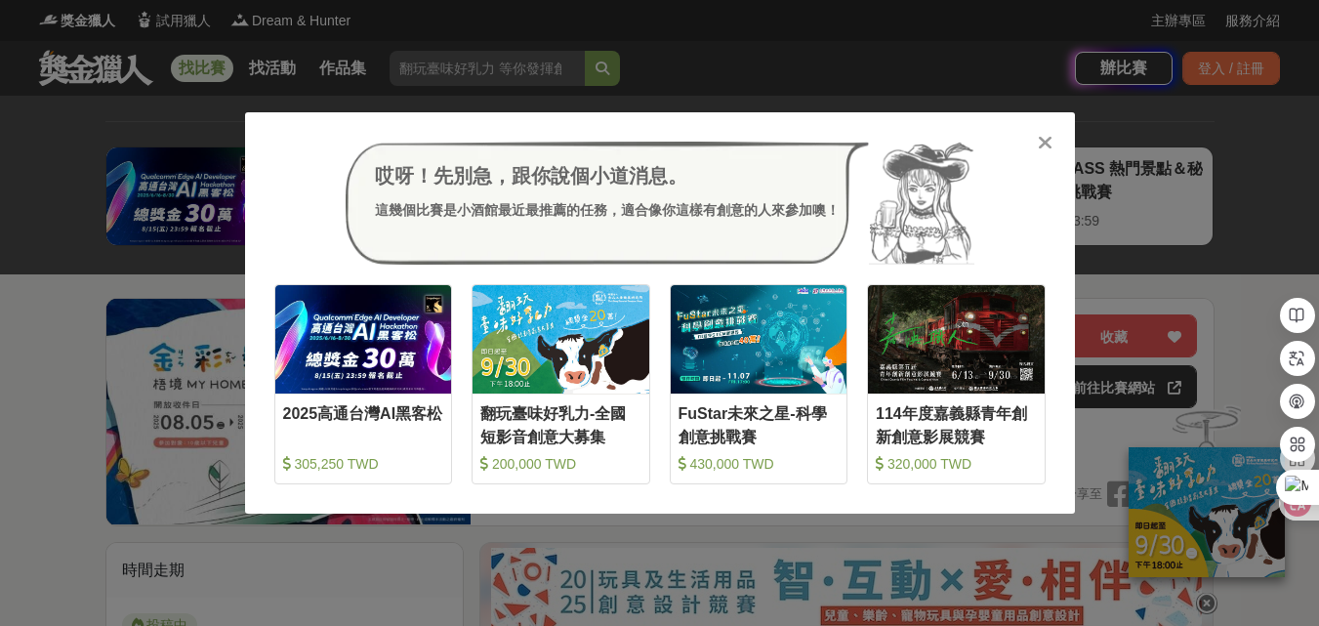
click at [1048, 147] on icon at bounding box center [1045, 143] width 15 height 20
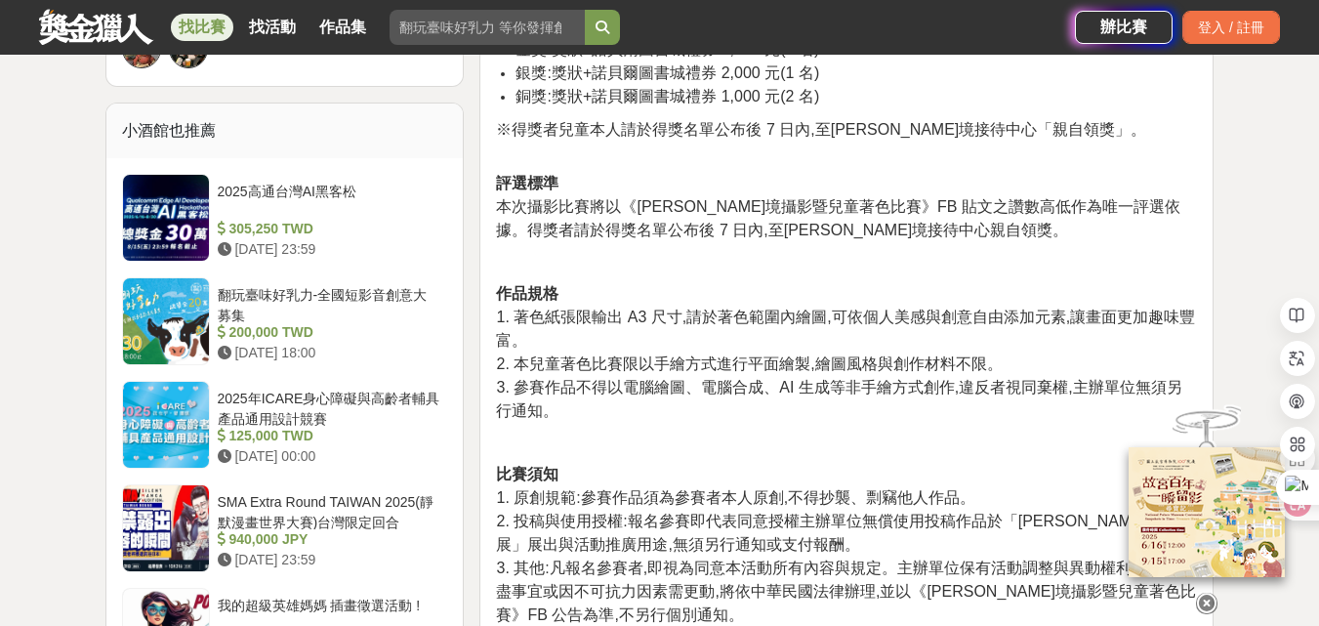
scroll to position [1269, 0]
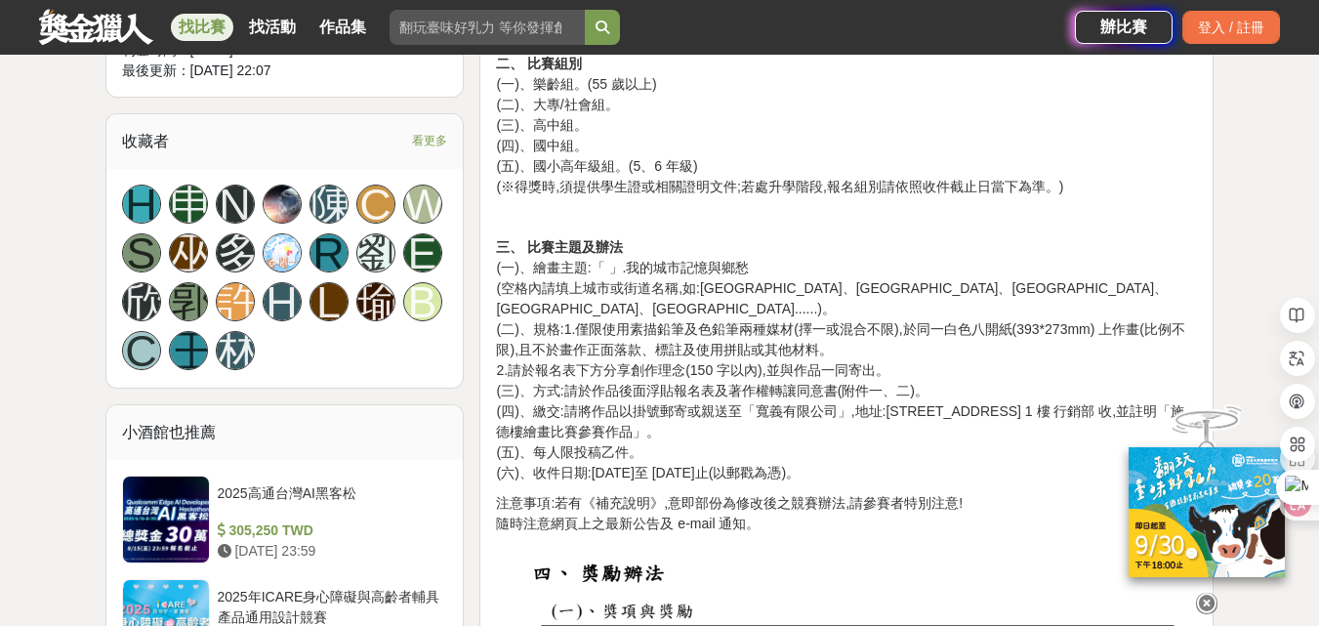
scroll to position [1269, 0]
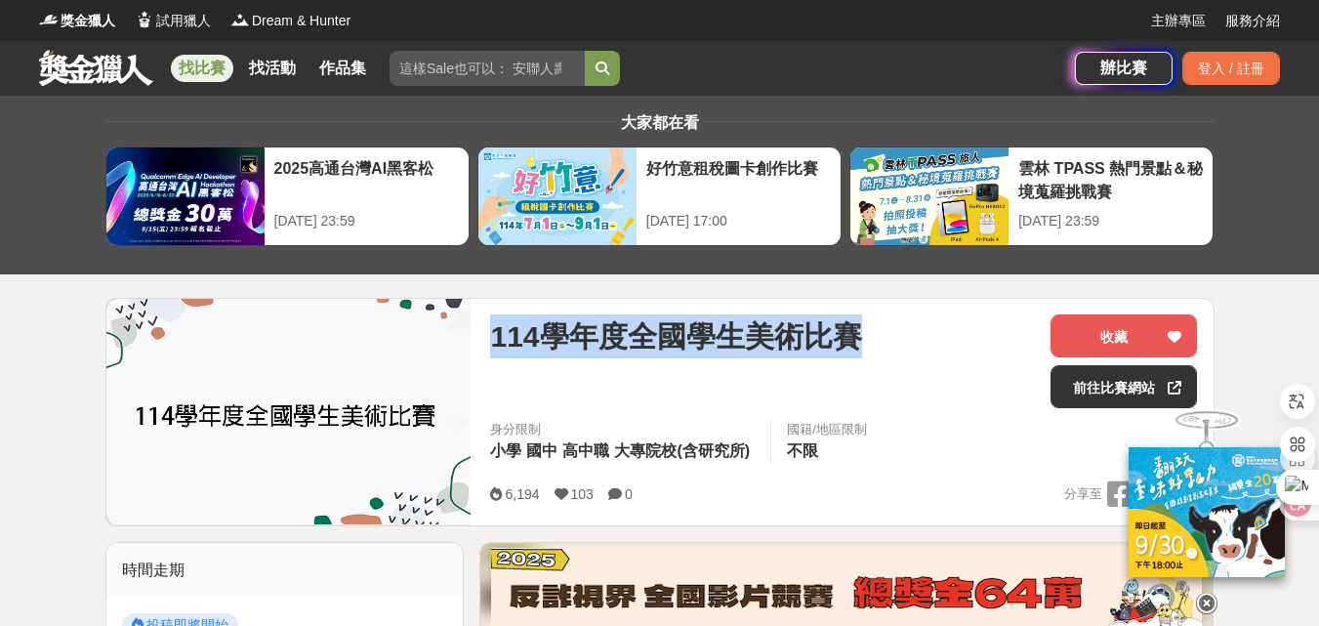
drag, startPoint x: 494, startPoint y: 342, endPoint x: 867, endPoint y: 337, distance: 373.0
click at [867, 337] on div "114學年度全國學生美術比賽" at bounding box center [762, 336] width 545 height 44
copy span "114學年度全國學生美術比賽"
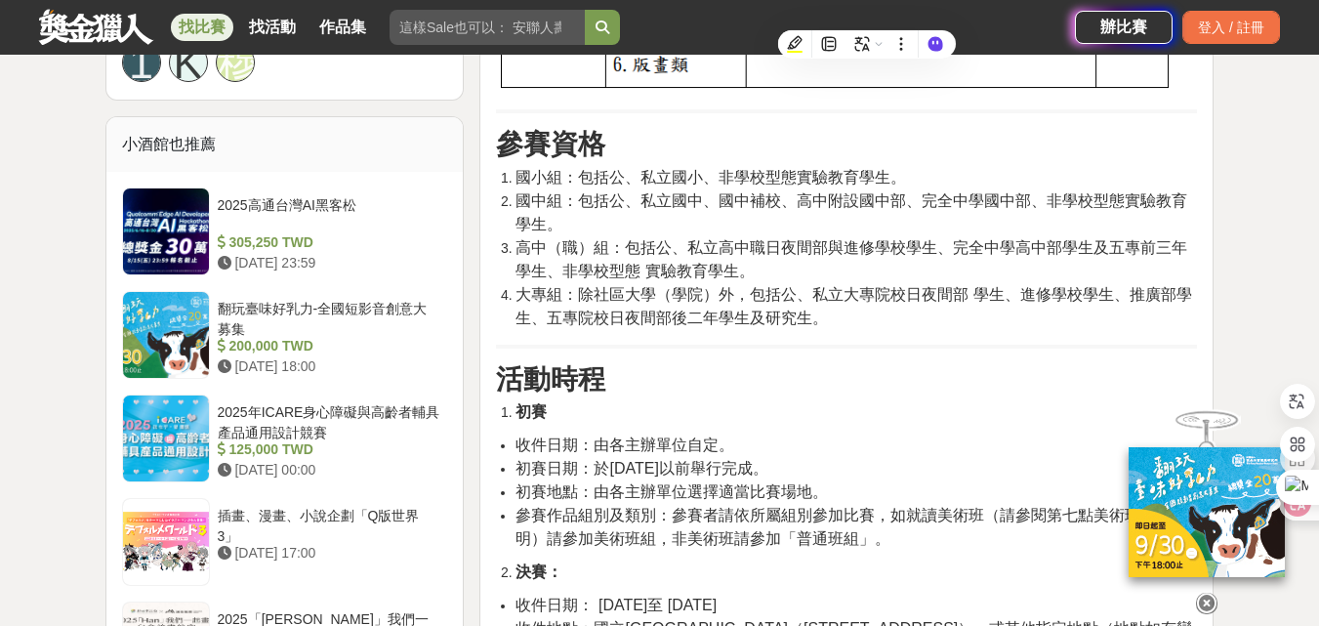
scroll to position [1562, 0]
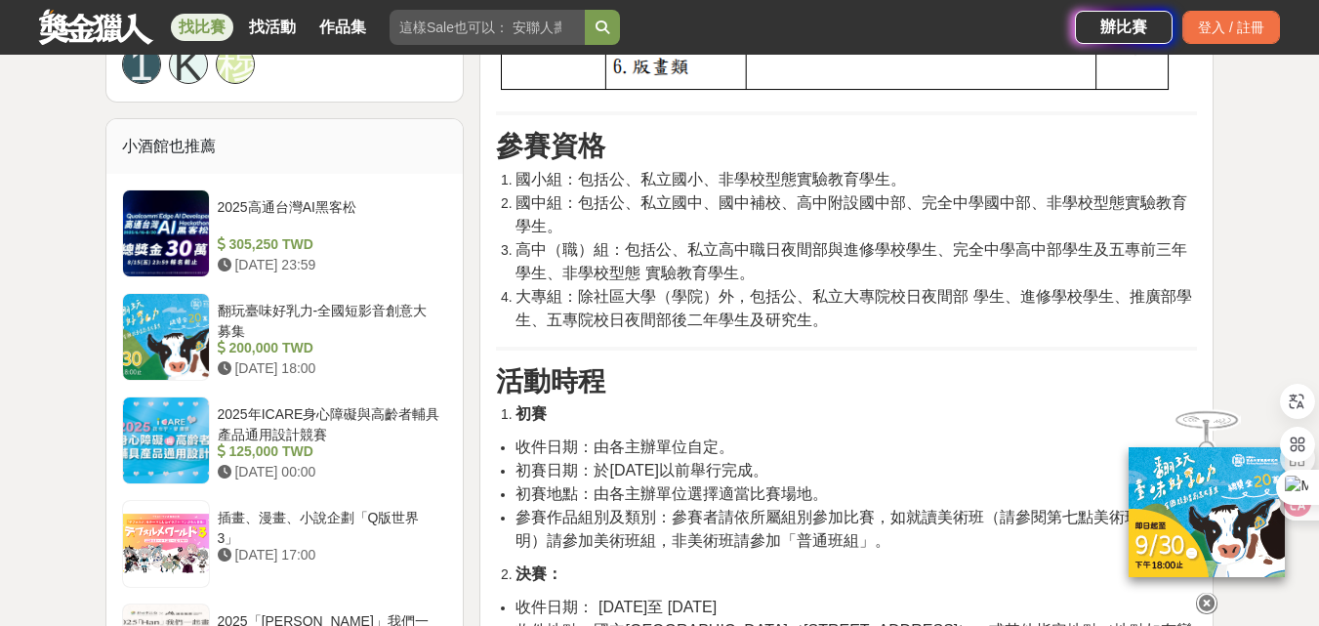
drag, startPoint x: 1264, startPoint y: 268, endPoint x: 1319, endPoint y: 133, distance: 145.8
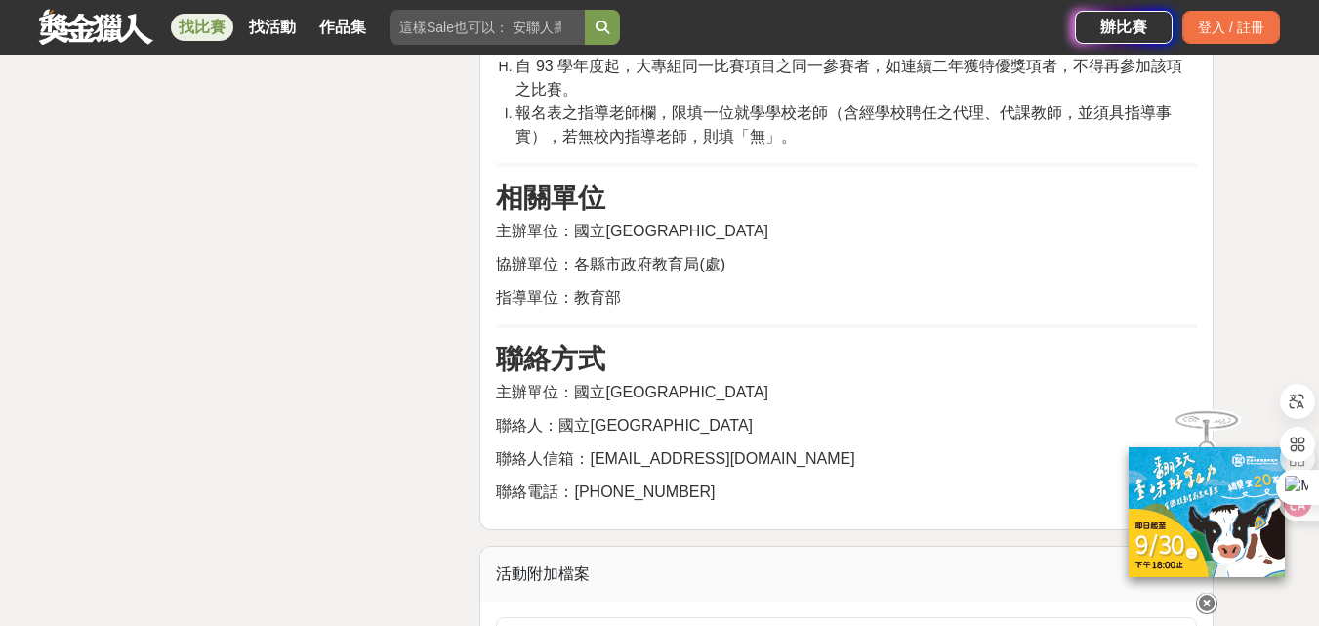
scroll to position [10514, 0]
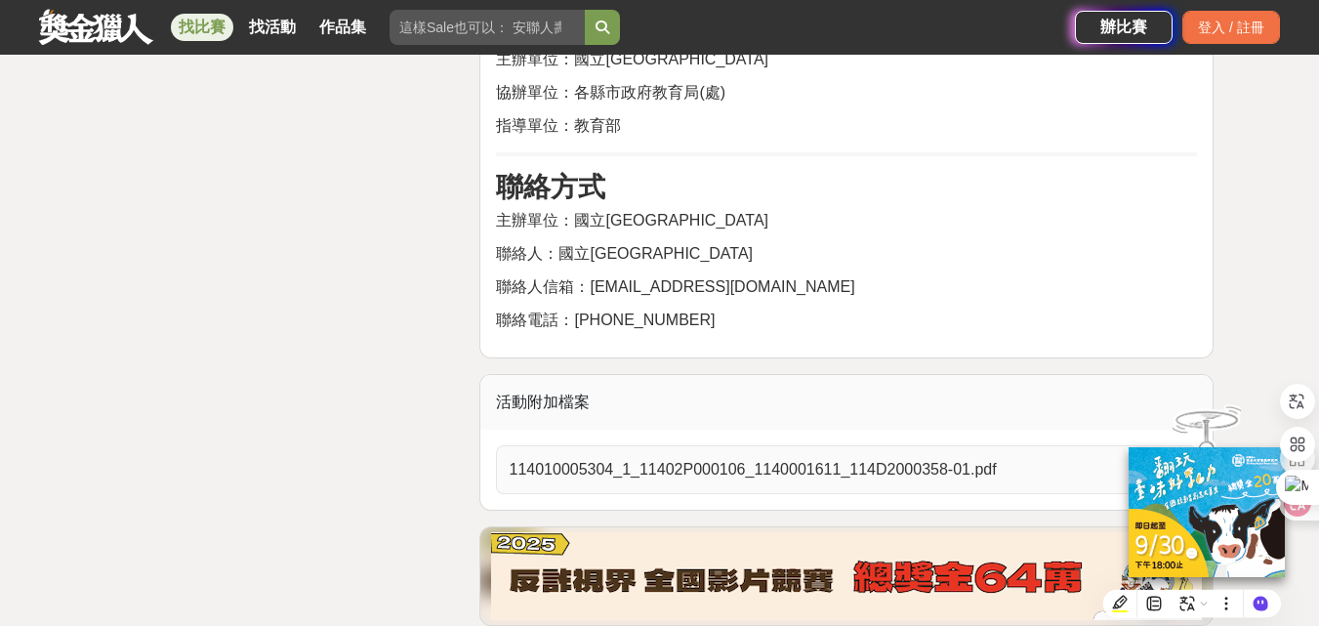
click at [1019, 458] on span "114010005304_1_11402P000106_1140001611_114D2000358-01.pdf" at bounding box center [835, 469] width 652 height 23
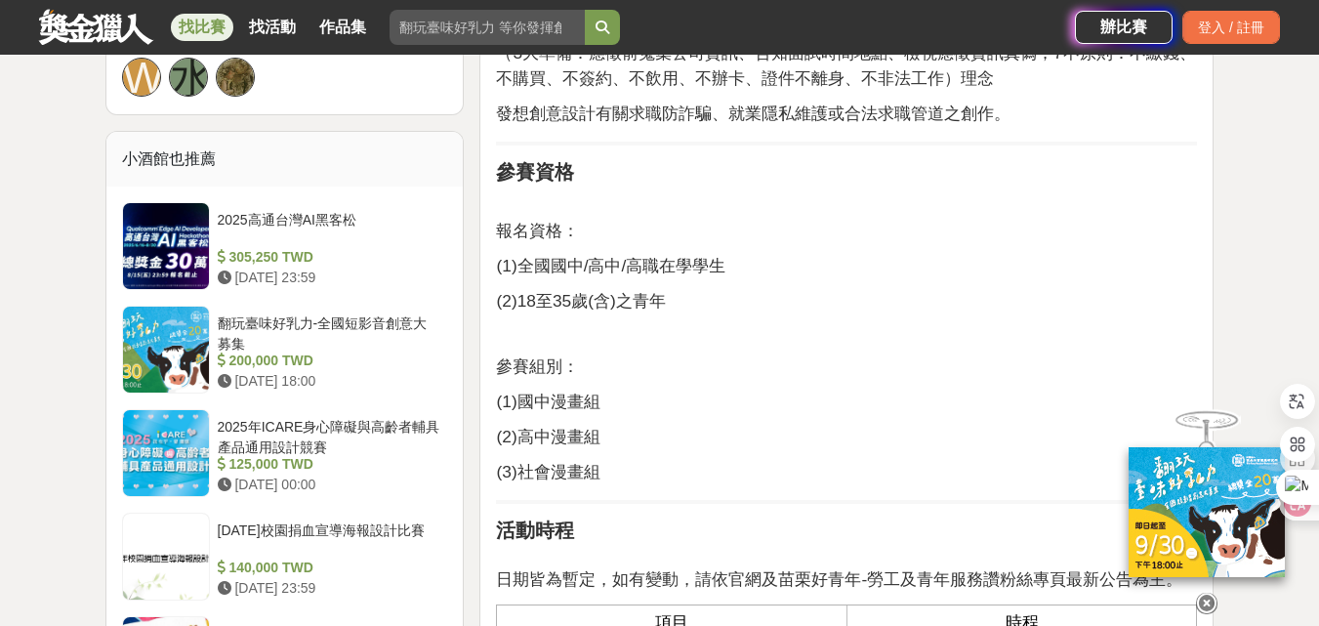
scroll to position [1562, 0]
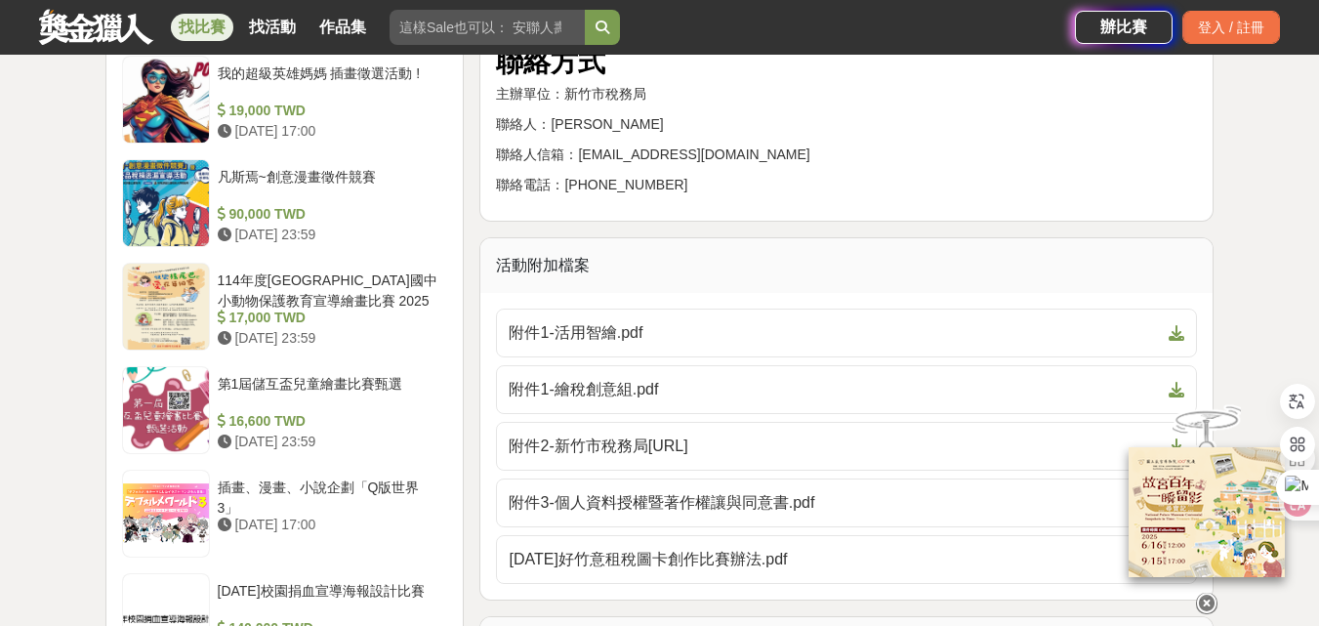
scroll to position [4003, 0]
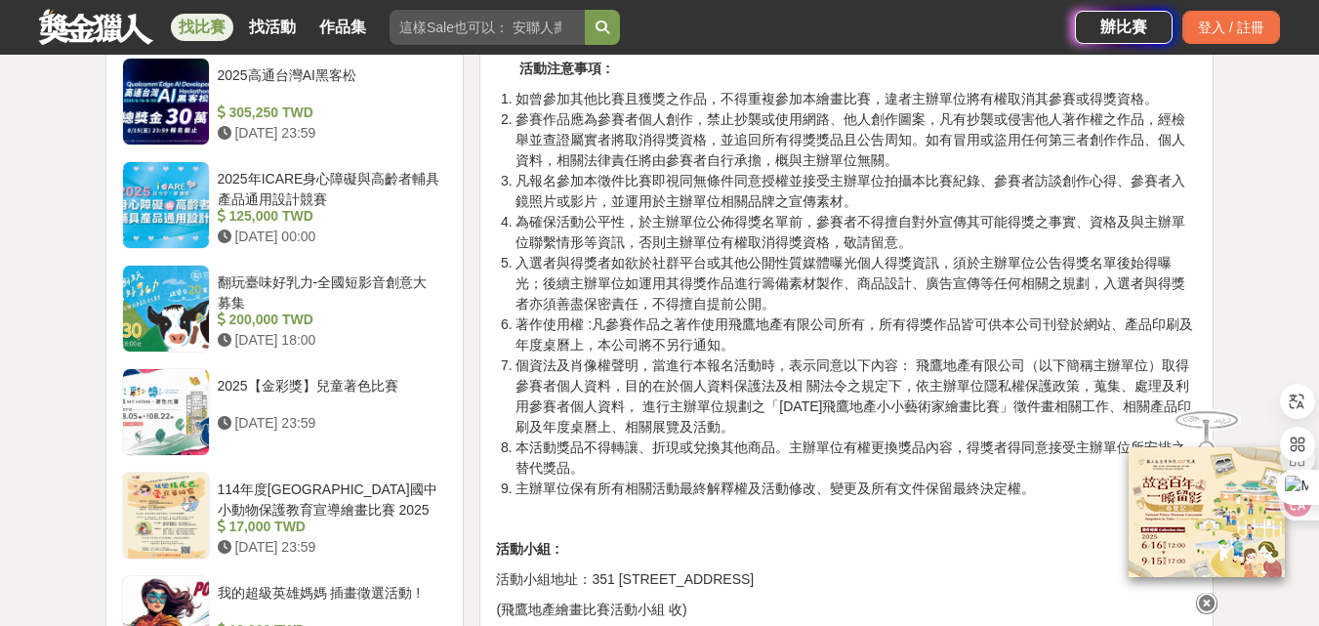
scroll to position [2929, 0]
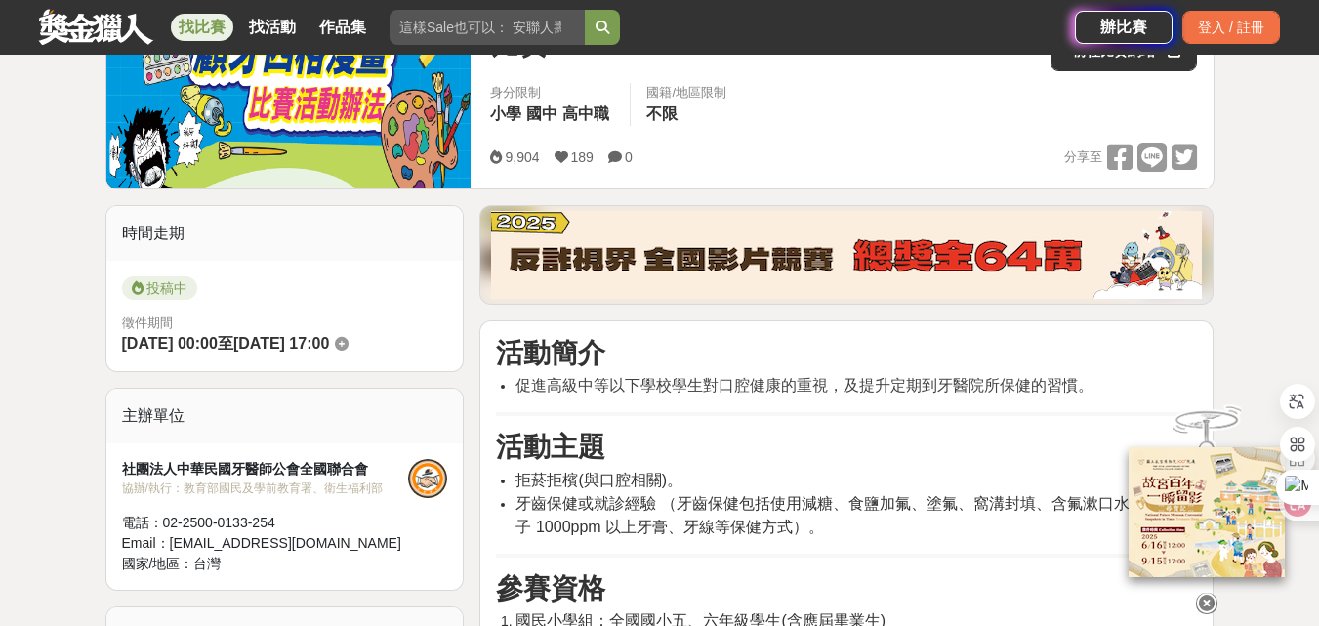
scroll to position [488, 0]
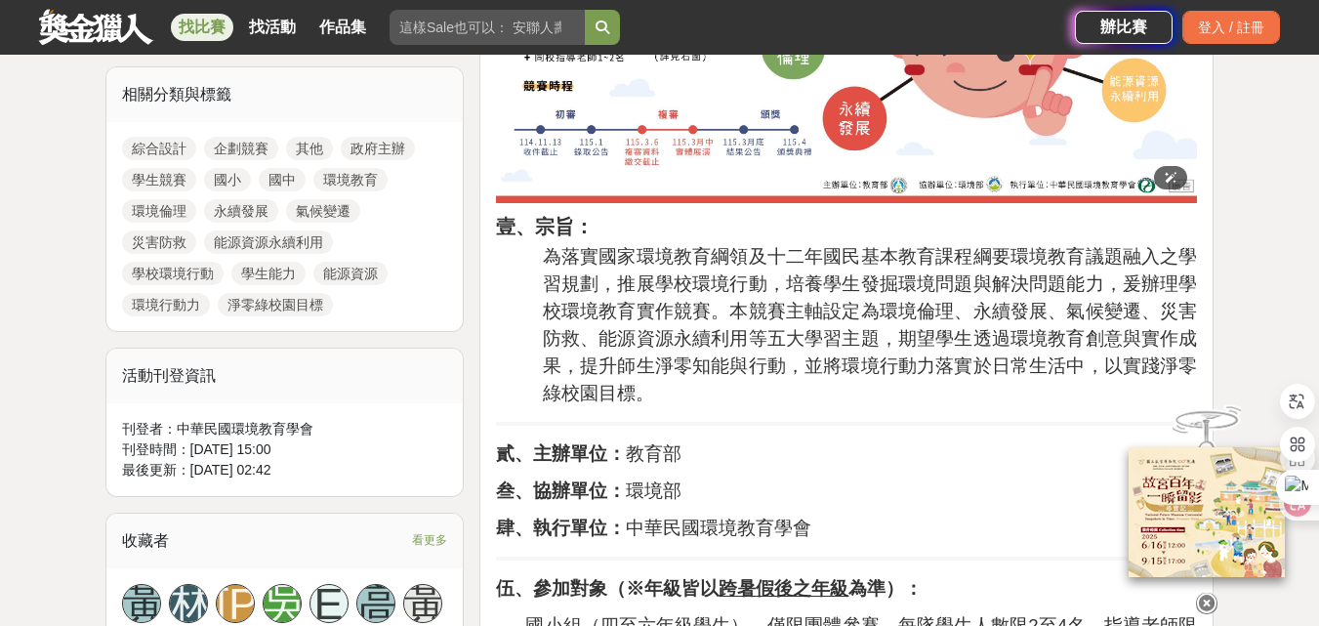
scroll to position [879, 0]
drag, startPoint x: 802, startPoint y: 247, endPoint x: 937, endPoint y: 262, distance: 136.5
click at [936, 261] on span "為落實國家環境教育綱領及十二年國民基本教育課程綱要環境教育議題融入之學習規劃，推展學校環境行動，培養學生發掘環境問題與解決問題能力，爰辦理學校環境教育實作競賽…" at bounding box center [870, 323] width 655 height 157
click at [823, 280] on span "為落實國家環境教育綱領及十二年國民基本教育課程綱要環境教育議題融入之學習規劃，推展學校環境行動，培養學生發掘環境問題與解決問題能力，爰辦理學校環境教育實作競賽…" at bounding box center [870, 323] width 655 height 157
drag, startPoint x: 797, startPoint y: 280, endPoint x: 850, endPoint y: 280, distance: 53.7
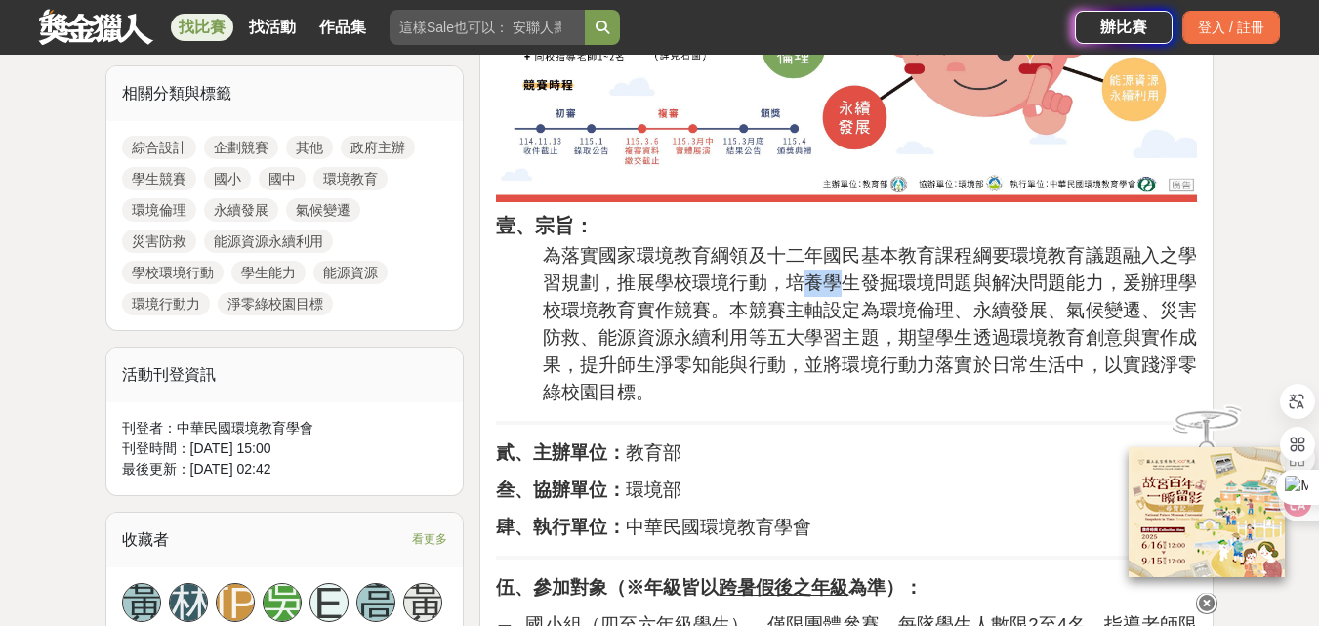
click at [850, 280] on span "為落實國家環境教育綱領及十二年國民基本教育課程綱要環境教育議題融入之學習規劃，推展學校環境行動，培養學生發掘環境問題與解決問題能力，爰辦理學校環境教育實作競賽…" at bounding box center [870, 323] width 655 height 157
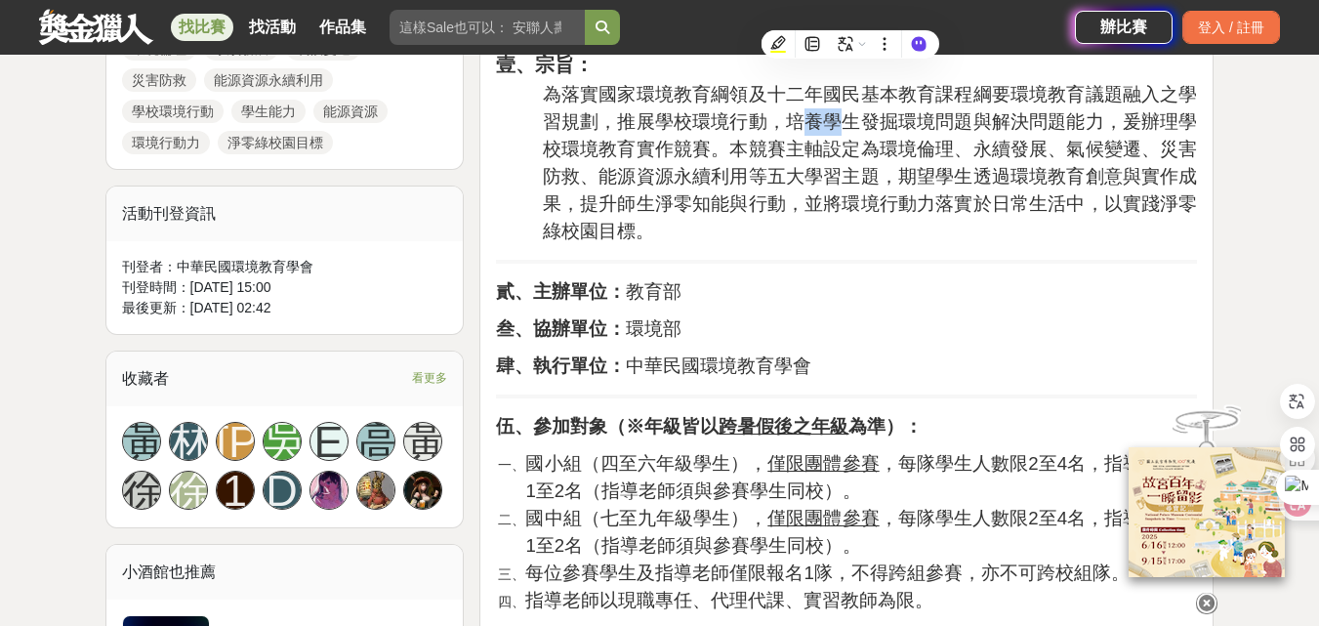
scroll to position [1269, 0]
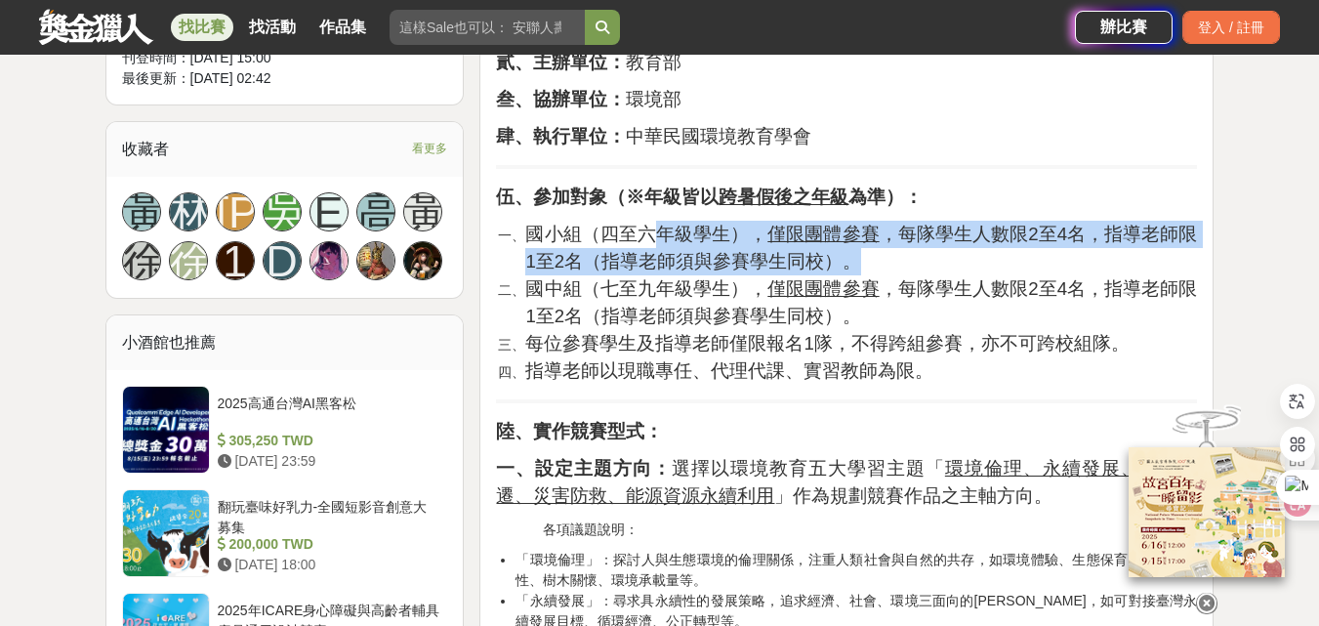
drag, startPoint x: 647, startPoint y: 240, endPoint x: 875, endPoint y: 263, distance: 228.6
click at [875, 263] on li "國小組（四至六年級學生）， 僅限團體參賽 ，每隊學生人數限2至4名，指導老師限1至2名（指導老師須與參賽學生同校）。" at bounding box center [861, 248] width 672 height 55
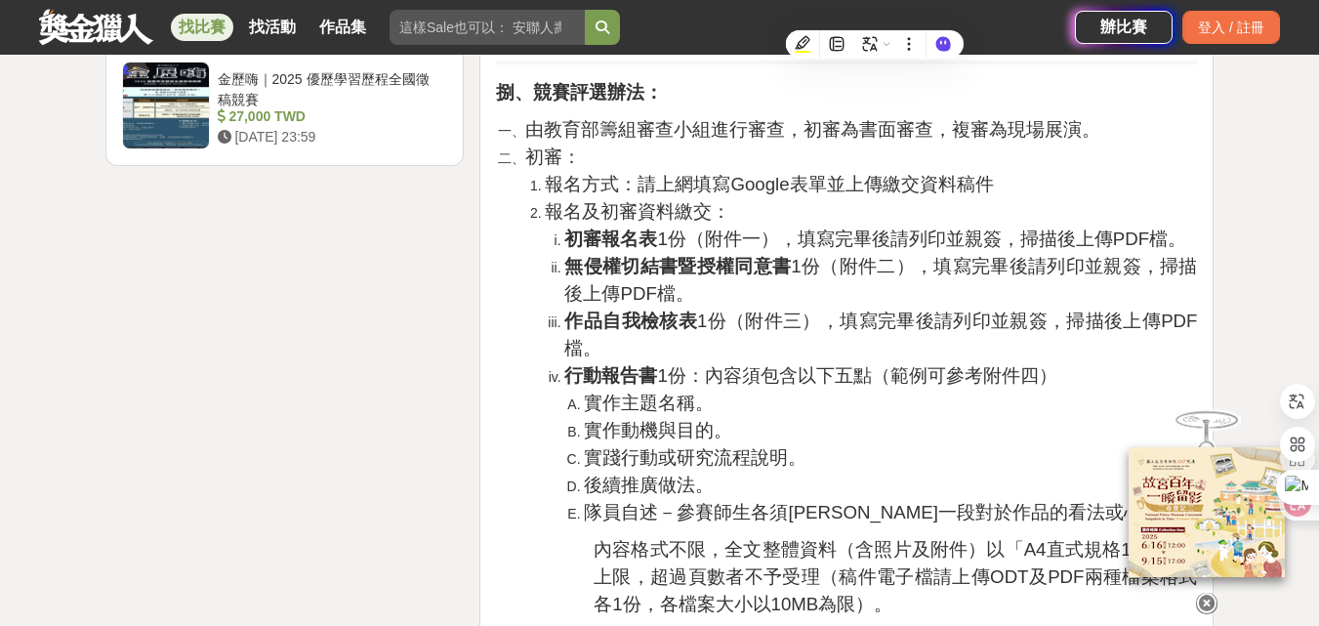
scroll to position [2734, 0]
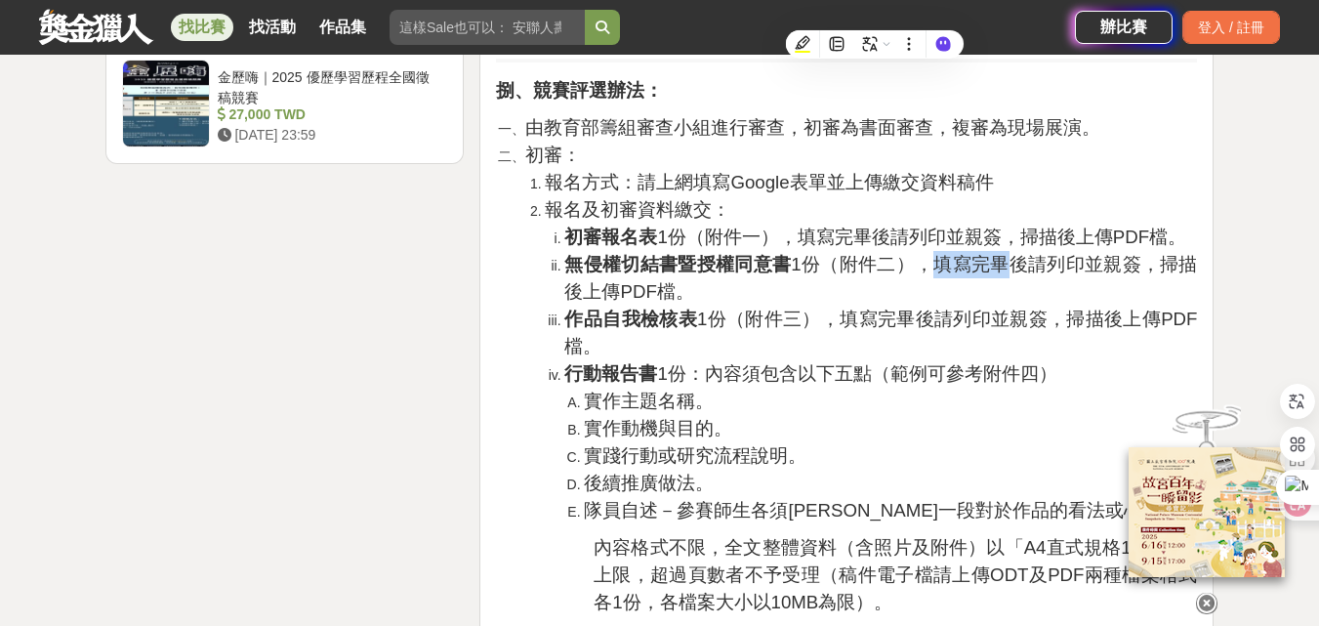
click at [1002, 276] on span "無侵權切結書暨授權同意書 1份（附件二），填寫完畢後請列印並親簽，掃描後上傳PDF檔。" at bounding box center [880, 278] width 633 height 48
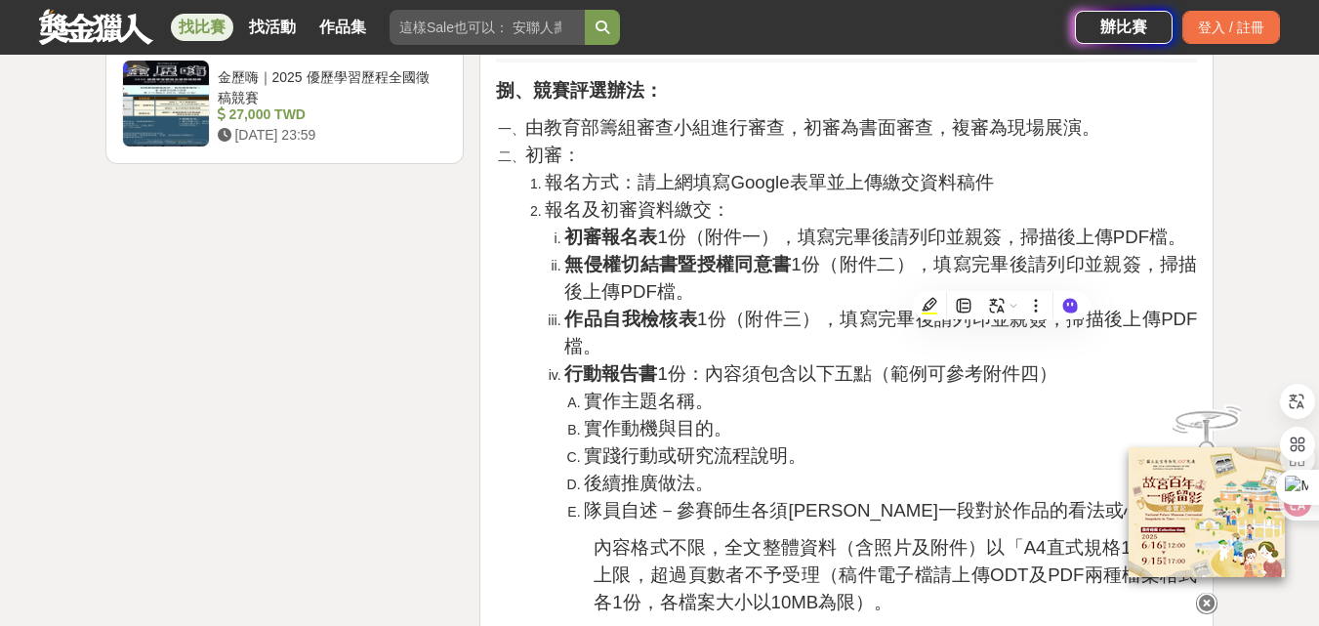
click at [854, 309] on span "作品自我檢核表 1份（附件三），填寫完畢後請列印並親簽，掃描後上傳PDF檔。" at bounding box center [880, 333] width 633 height 48
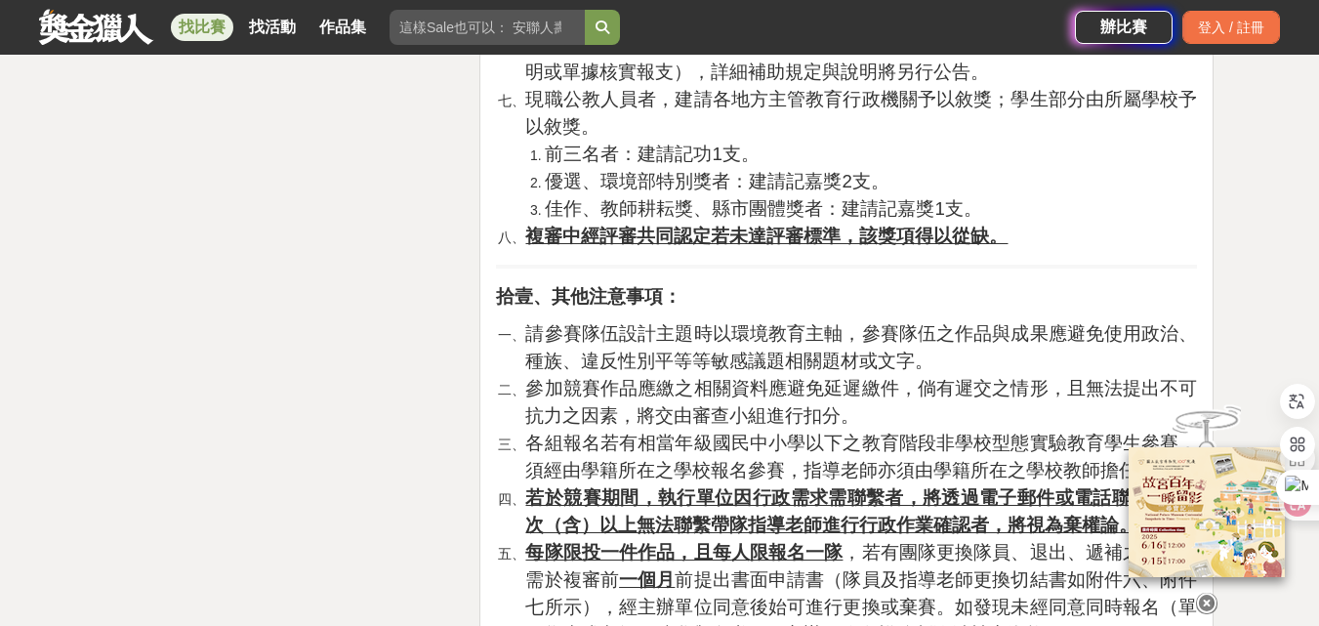
scroll to position [5956, 0]
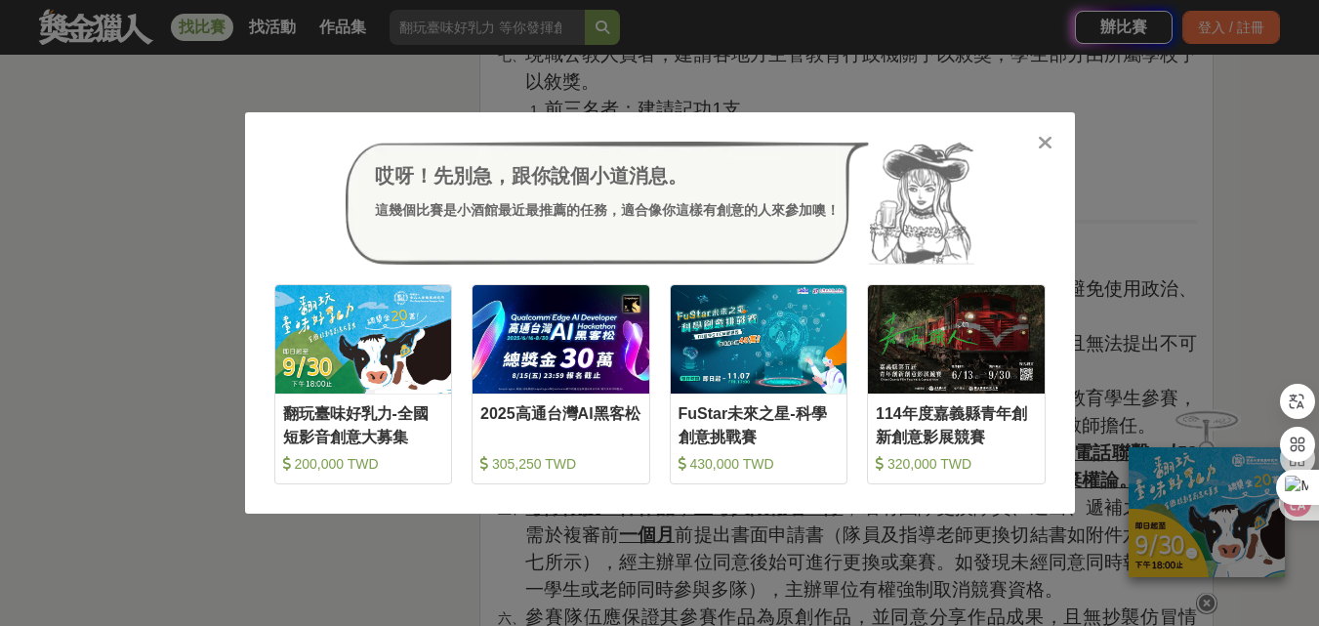
click at [1043, 136] on icon at bounding box center [1045, 143] width 15 height 20
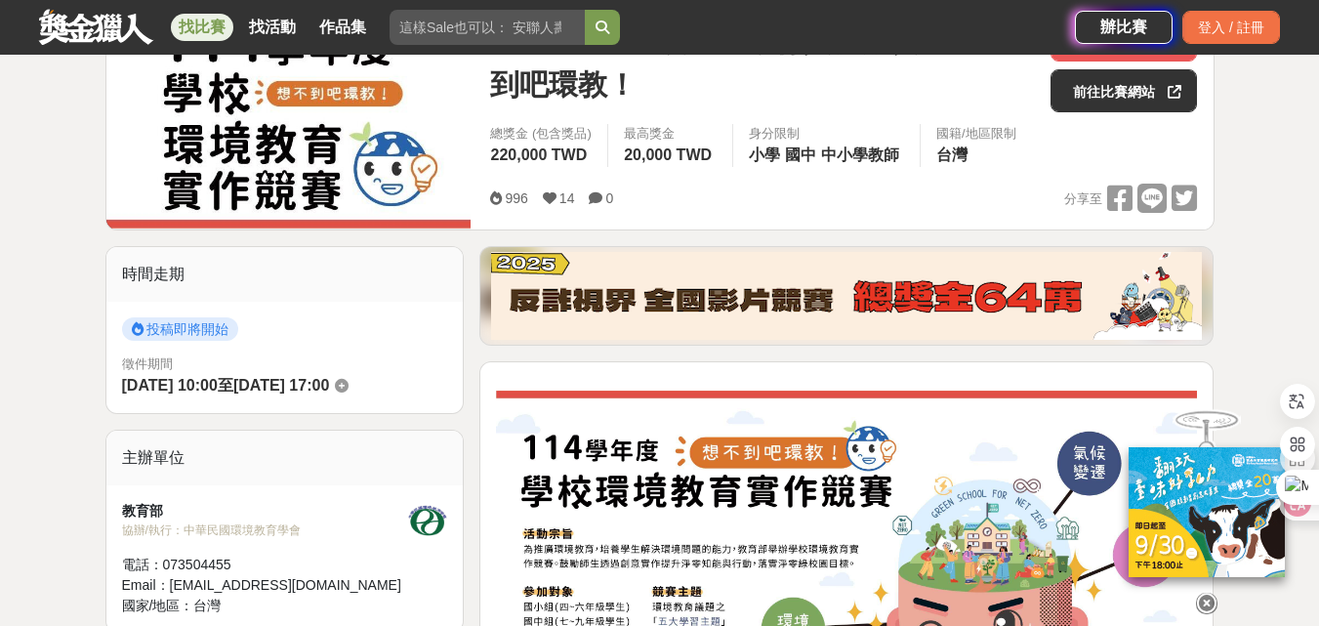
scroll to position [198, 0]
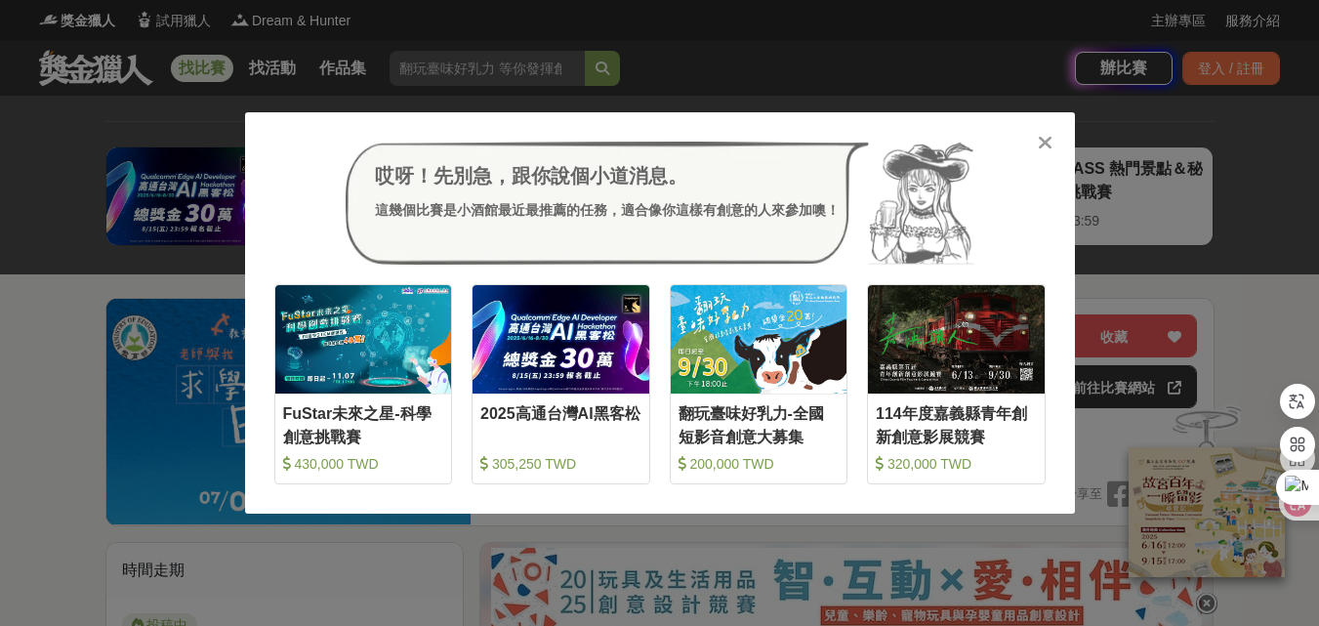
click at [1043, 146] on icon at bounding box center [1045, 143] width 15 height 20
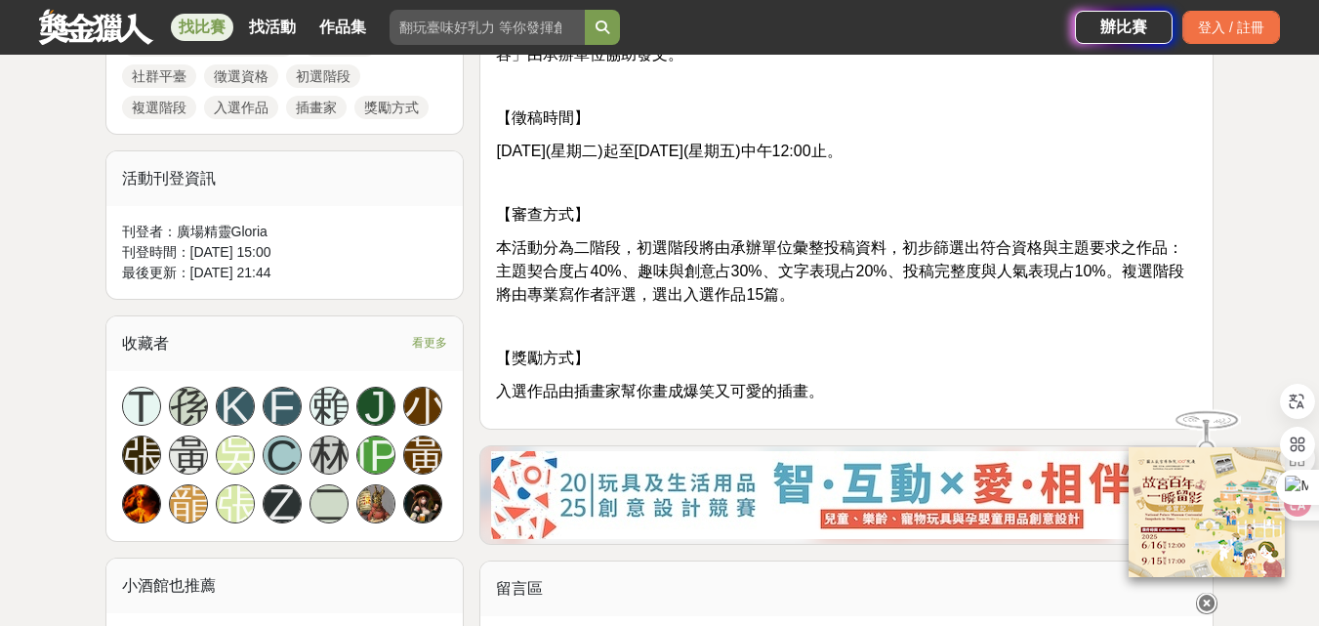
scroll to position [1465, 0]
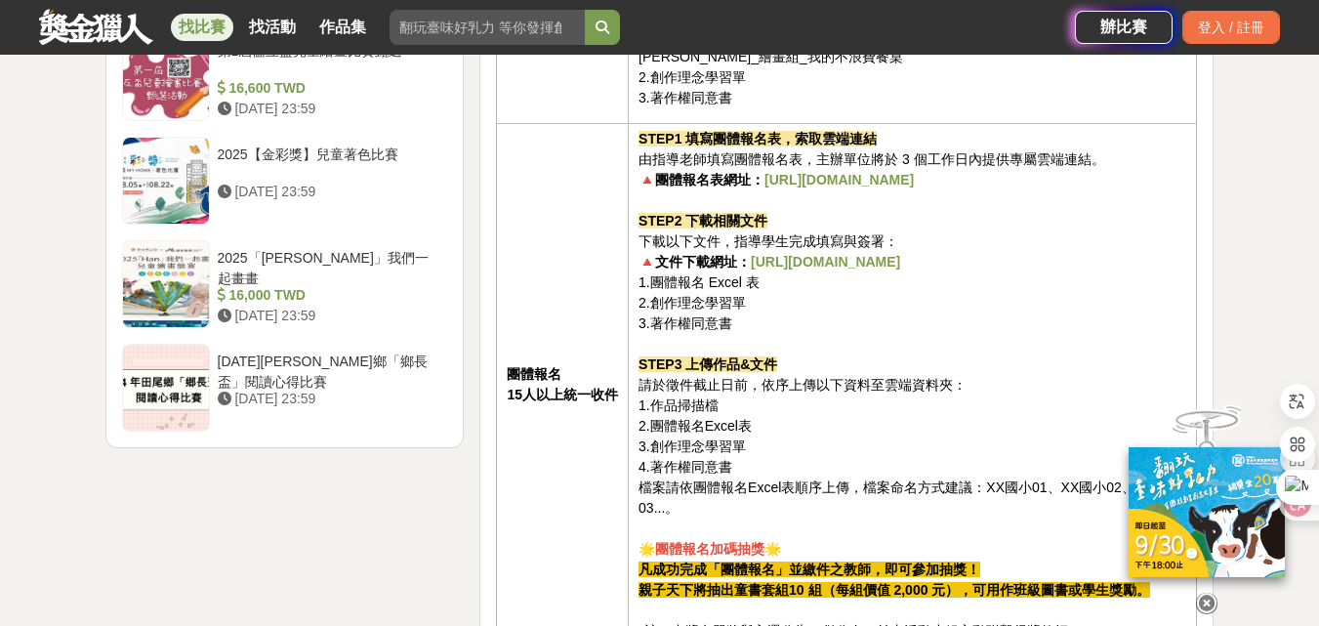
scroll to position [2832, 0]
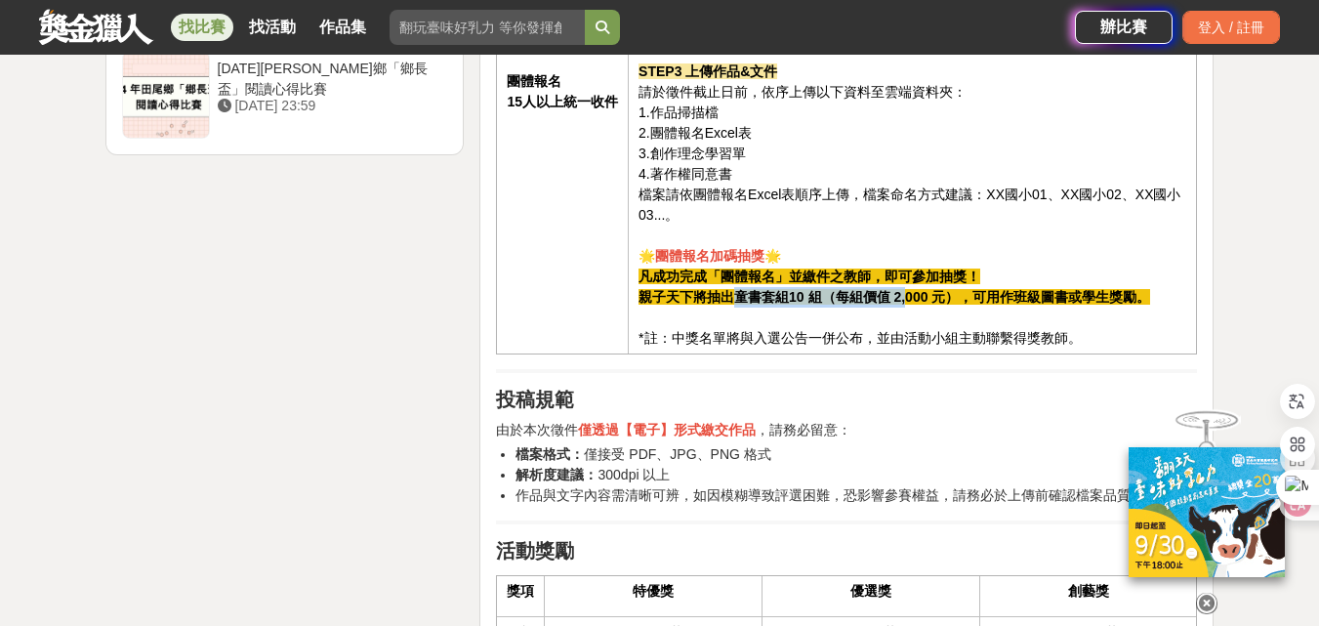
drag, startPoint x: 732, startPoint y: 300, endPoint x: 925, endPoint y: 293, distance: 192.5
click at [906, 300] on strong "親子天下將抽出童書套組10 組（每組價值 2,000 元），可用作班級圖書或學生獎勵。" at bounding box center [895, 297] width 512 height 16
click at [1182, 268] on td "STEP1 填寫團體報名表，索取雲端連結 由指導老師填寫團體報名表，主辦單位將於 3 個工作日內提供專屬雲端連結。 🔺團體報名表網址： [URL][DOMAI…" at bounding box center [913, 91] width 568 height 523
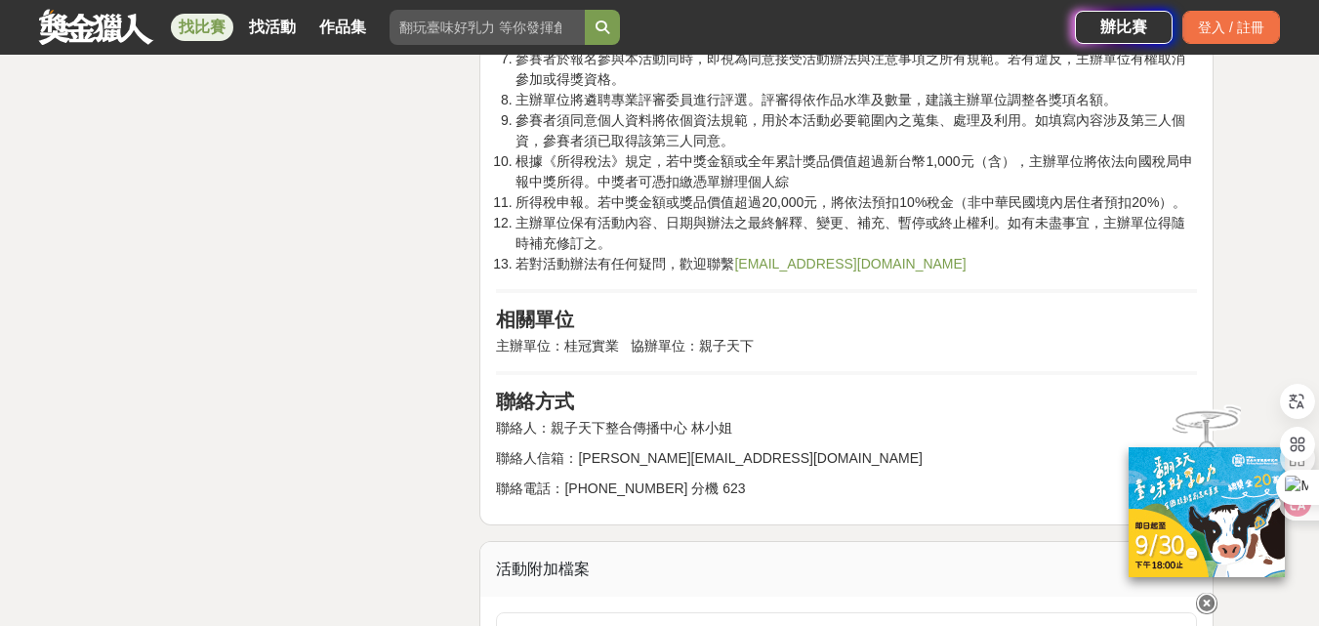
scroll to position [3613, 0]
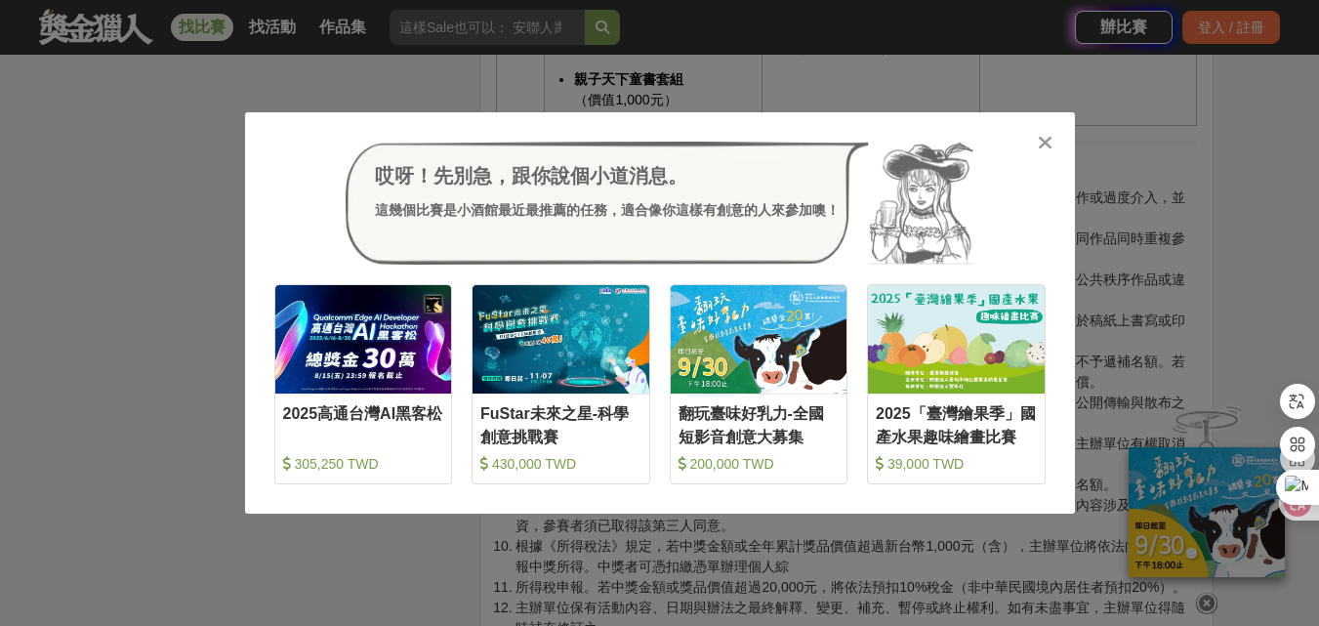
click at [1044, 139] on icon at bounding box center [1045, 143] width 15 height 20
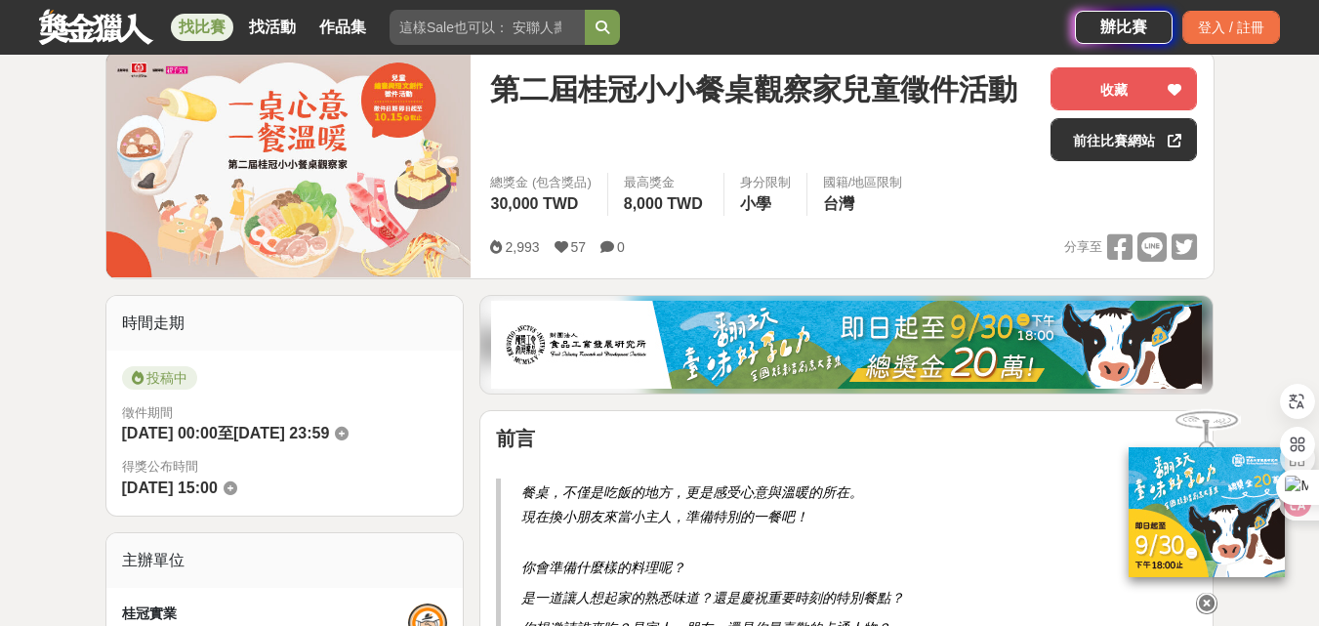
scroll to position [153, 0]
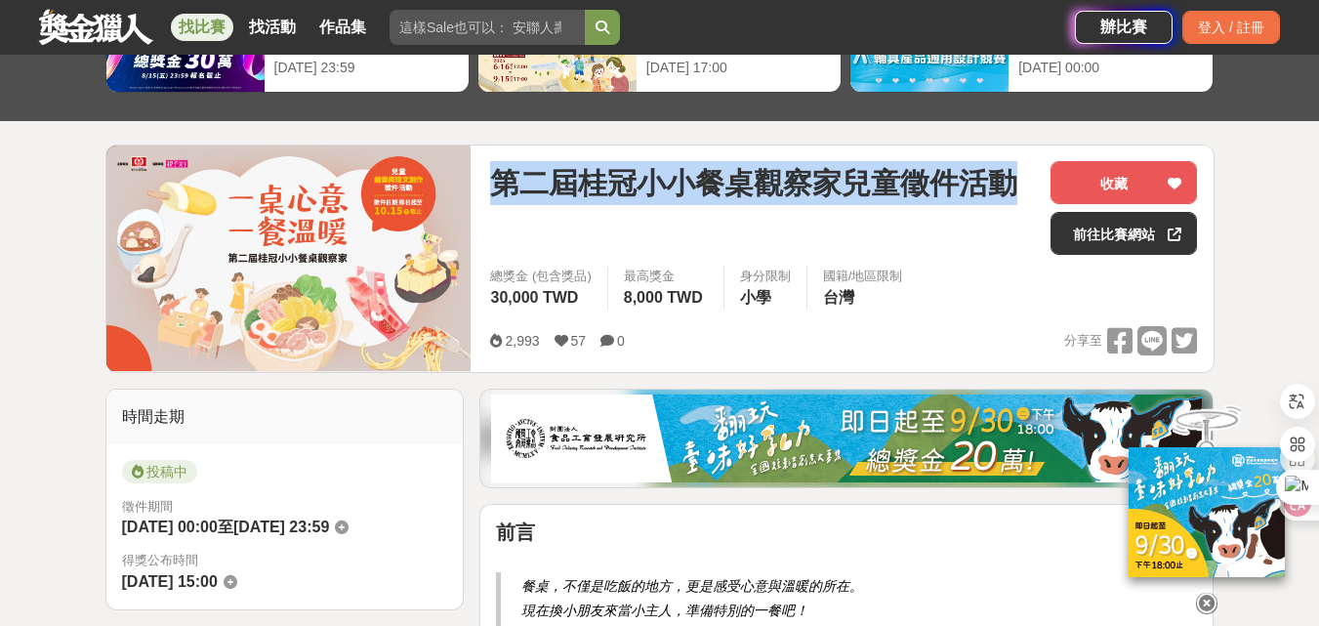
drag, startPoint x: 485, startPoint y: 178, endPoint x: 1013, endPoint y: 172, distance: 527.3
click at [1013, 172] on div "第二屆桂冠小小餐桌觀察家兒童徵件活動 收藏 前往比賽網站 總獎金 (包含獎品) 30,000 TWD 最高獎金 8,000 TWD 身分限制 小學 國籍/地區…" at bounding box center [844, 258] width 738 height 227
copy span "第二屆桂冠小小餐桌觀察家兒童徵件活動"
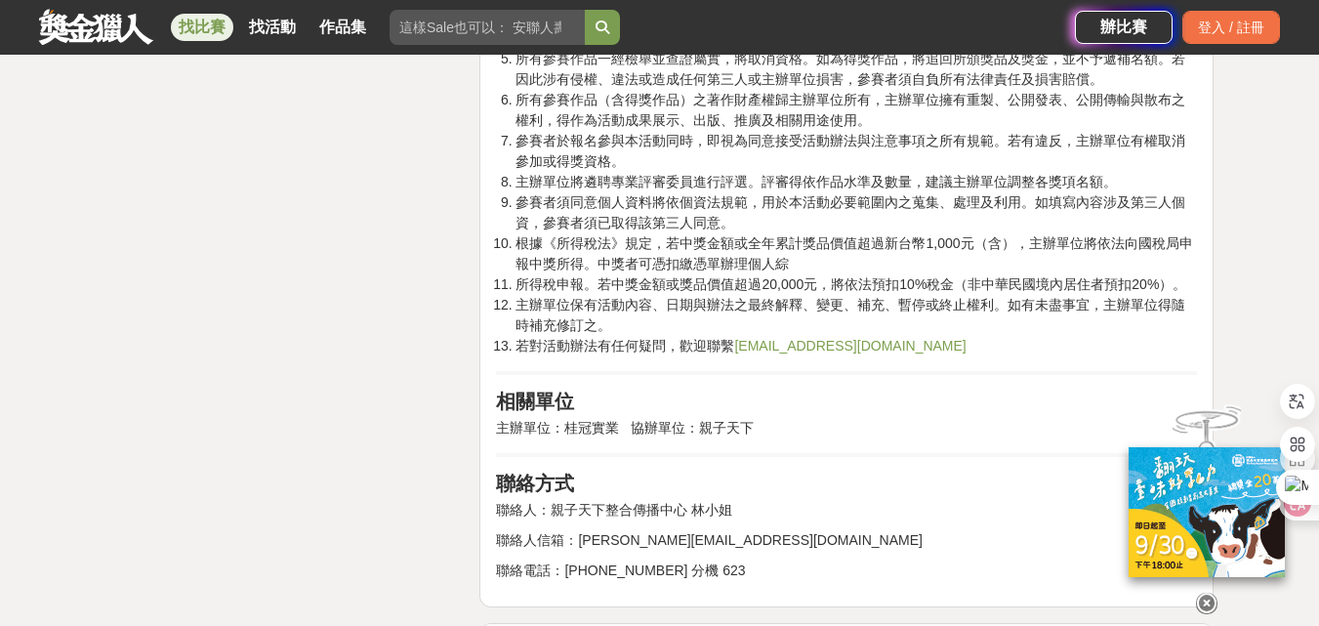
scroll to position [3944, 0]
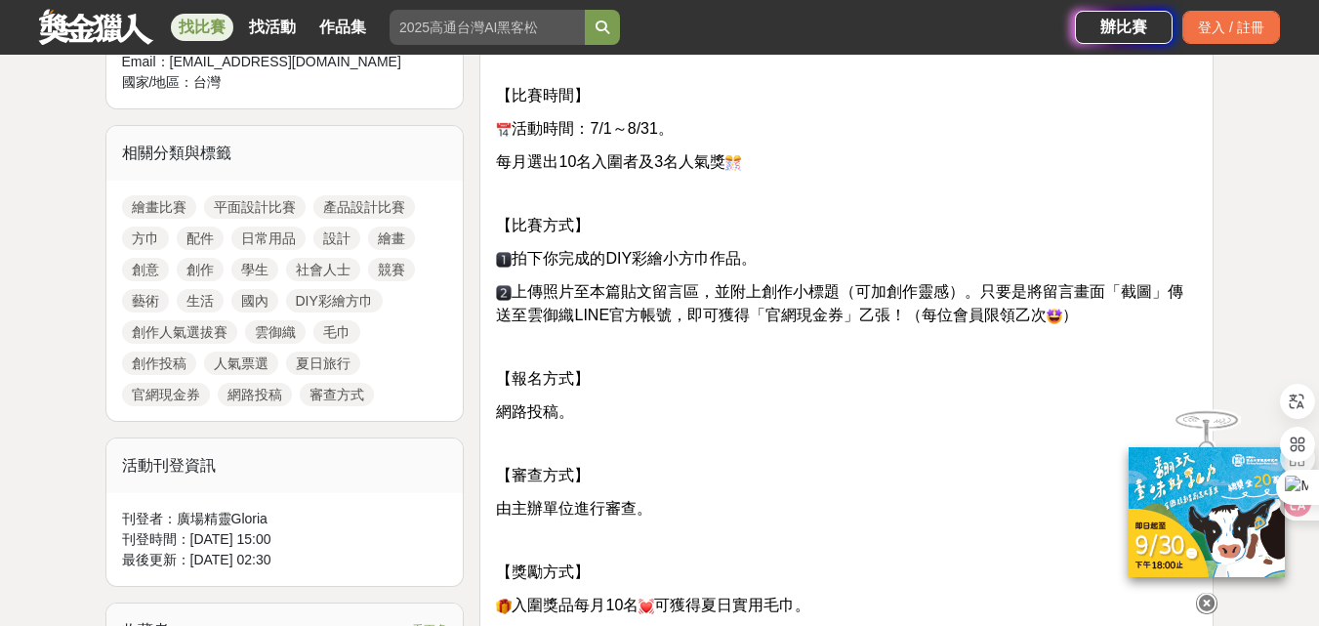
scroll to position [879, 0]
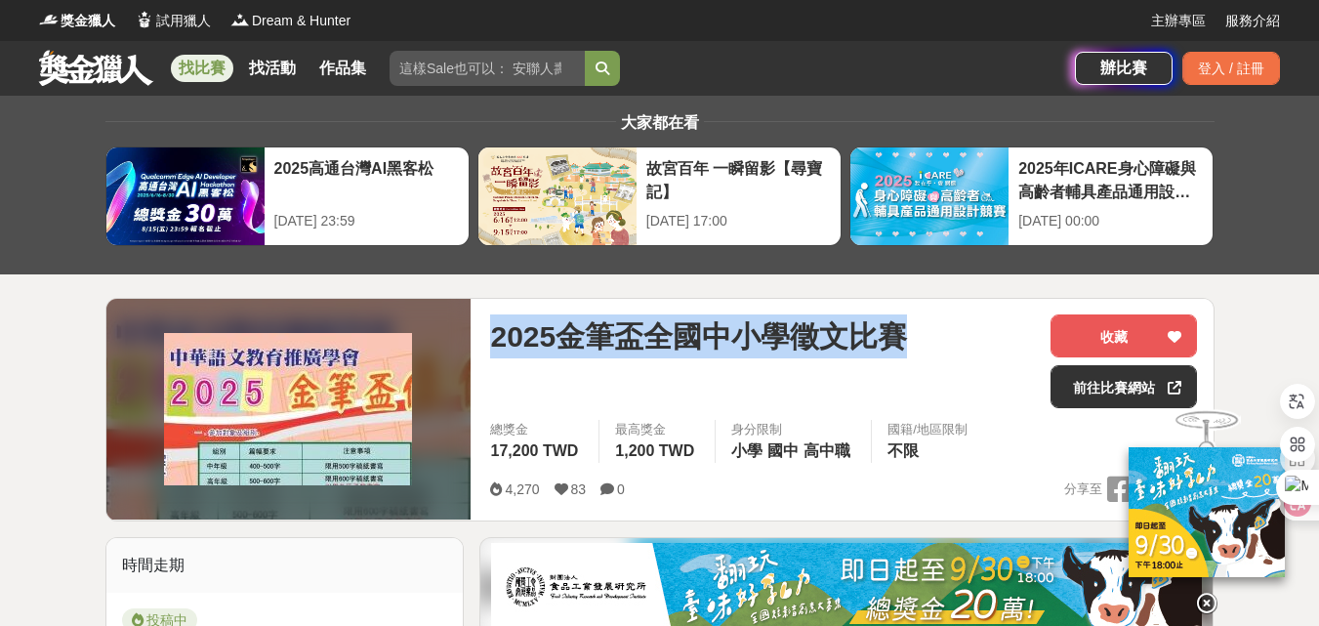
drag, startPoint x: 493, startPoint y: 334, endPoint x: 940, endPoint y: 335, distance: 447.2
click at [940, 335] on div "2025金筆盃全國中小學徵文比賽" at bounding box center [762, 336] width 545 height 44
copy span "2025金筆盃全國中小學徵文比賽"
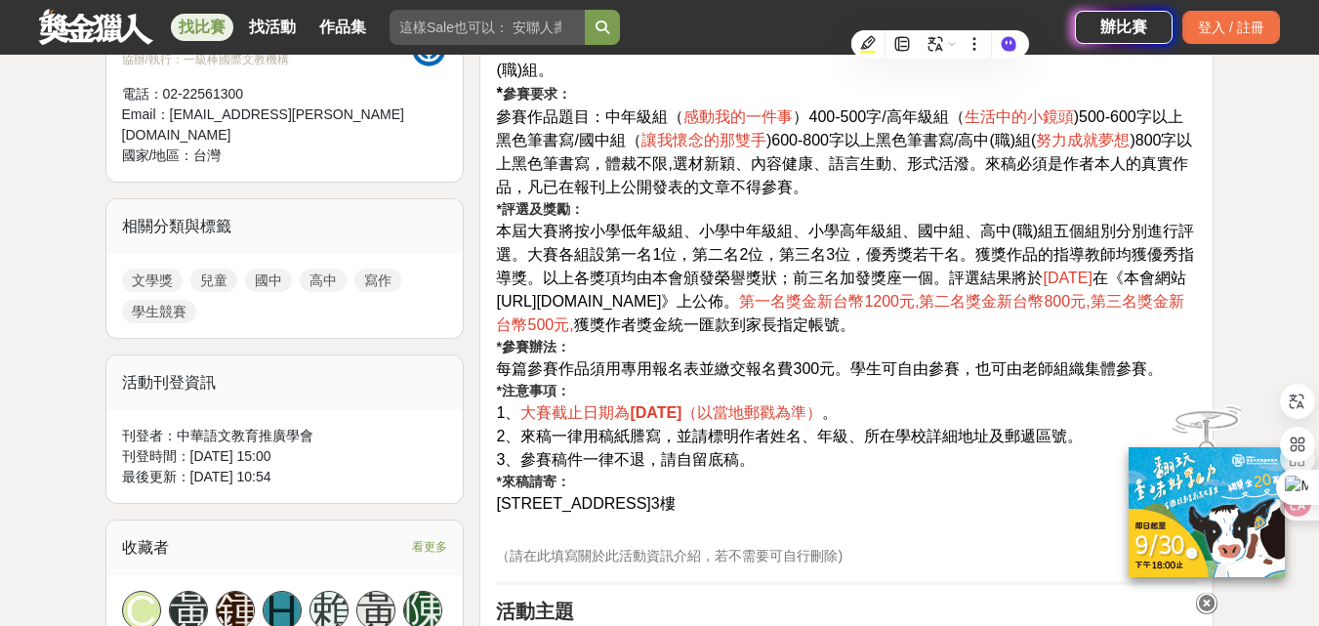
scroll to position [781, 0]
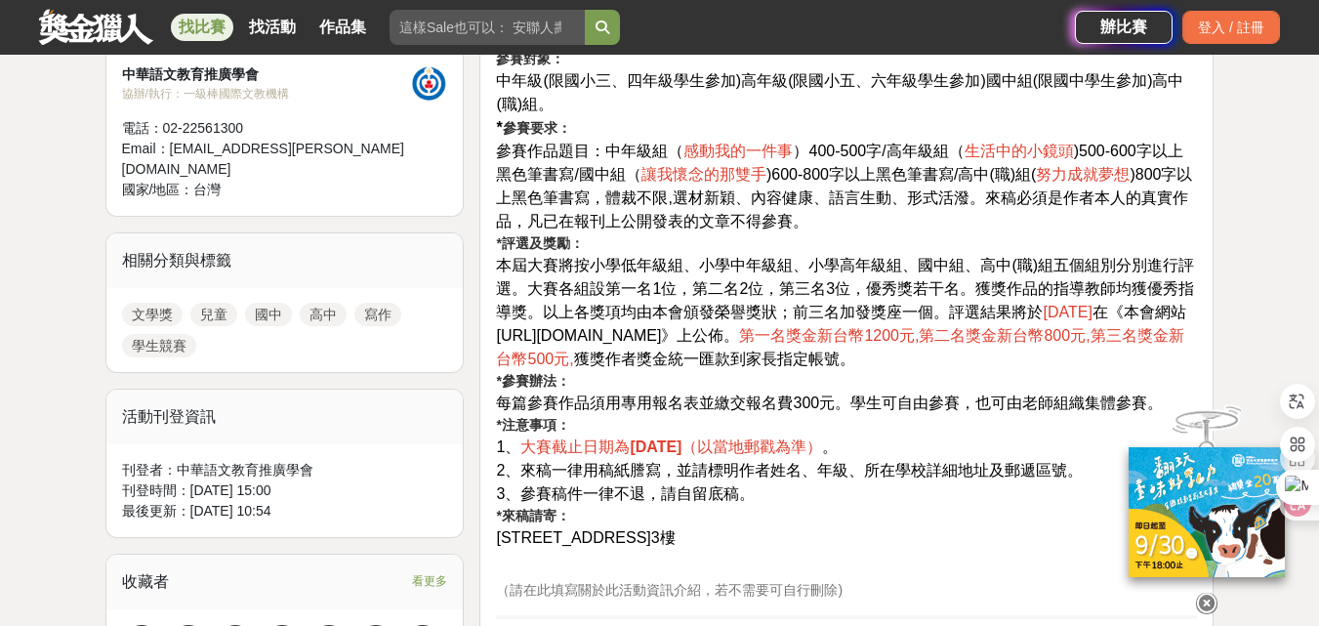
click at [909, 463] on span "2、來稿一律用稿紙謄寫，並請標明作者姓名、年級、所在學校詳細地址及郵遞區號。" at bounding box center [789, 470] width 587 height 17
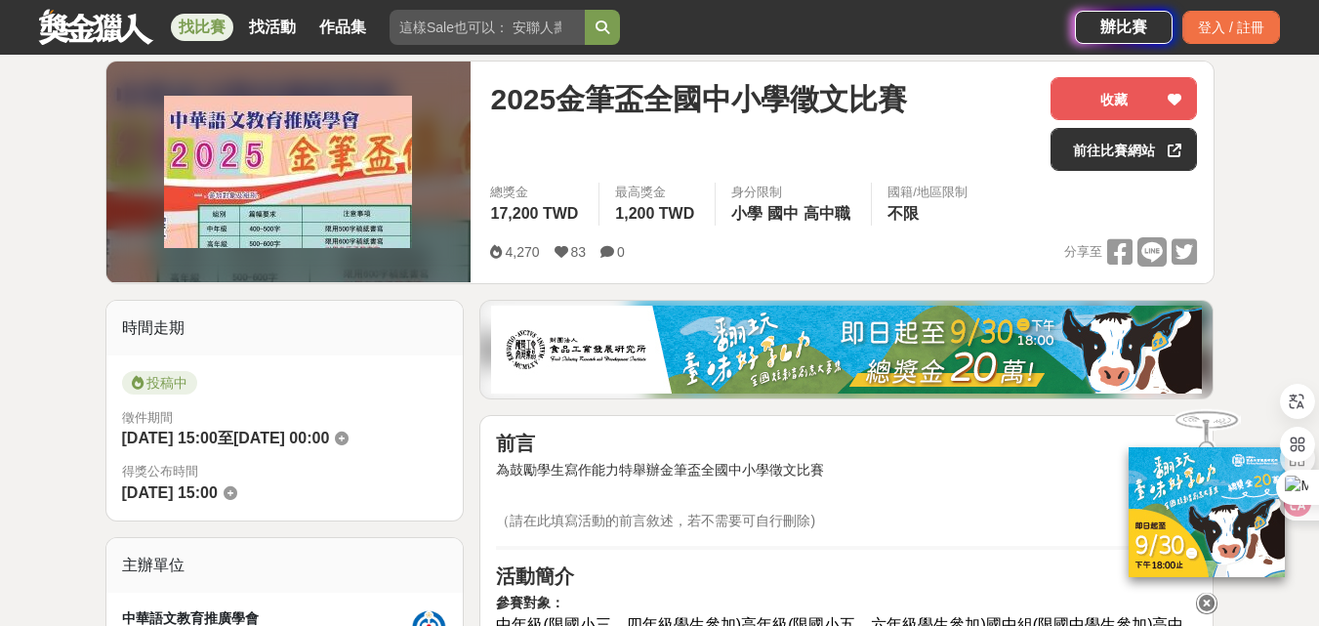
scroll to position [195, 0]
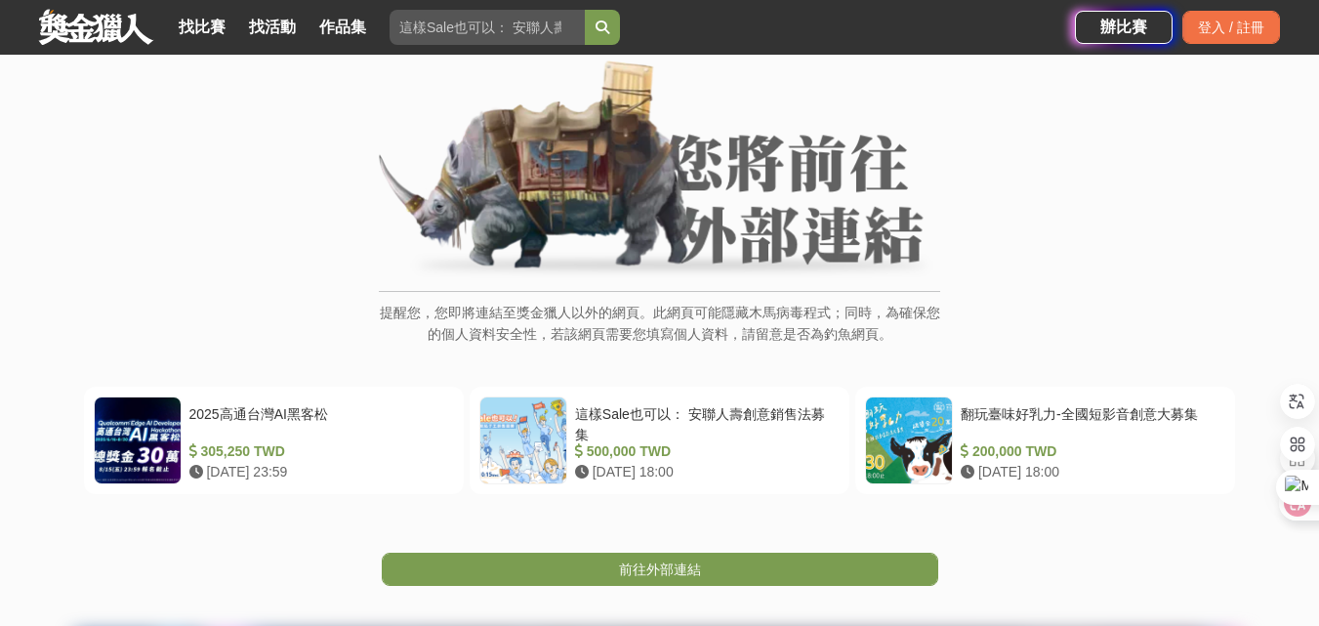
scroll to position [293, 0]
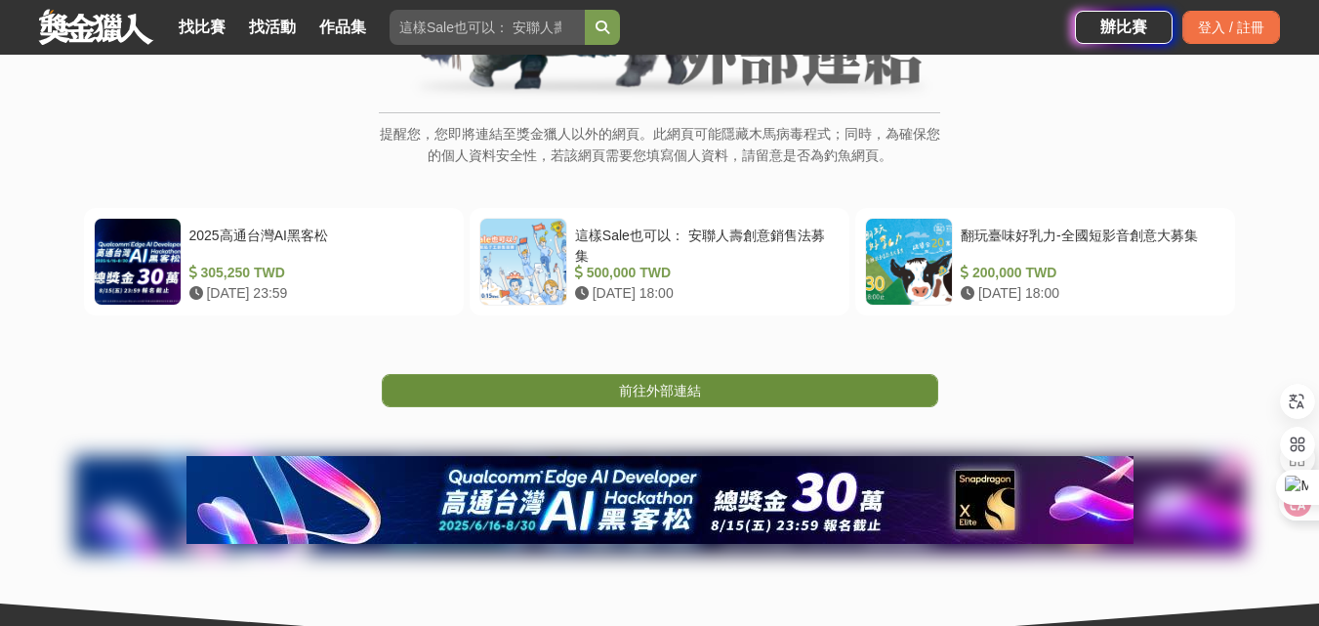
click at [701, 382] on link "前往外部連結" at bounding box center [660, 390] width 557 height 33
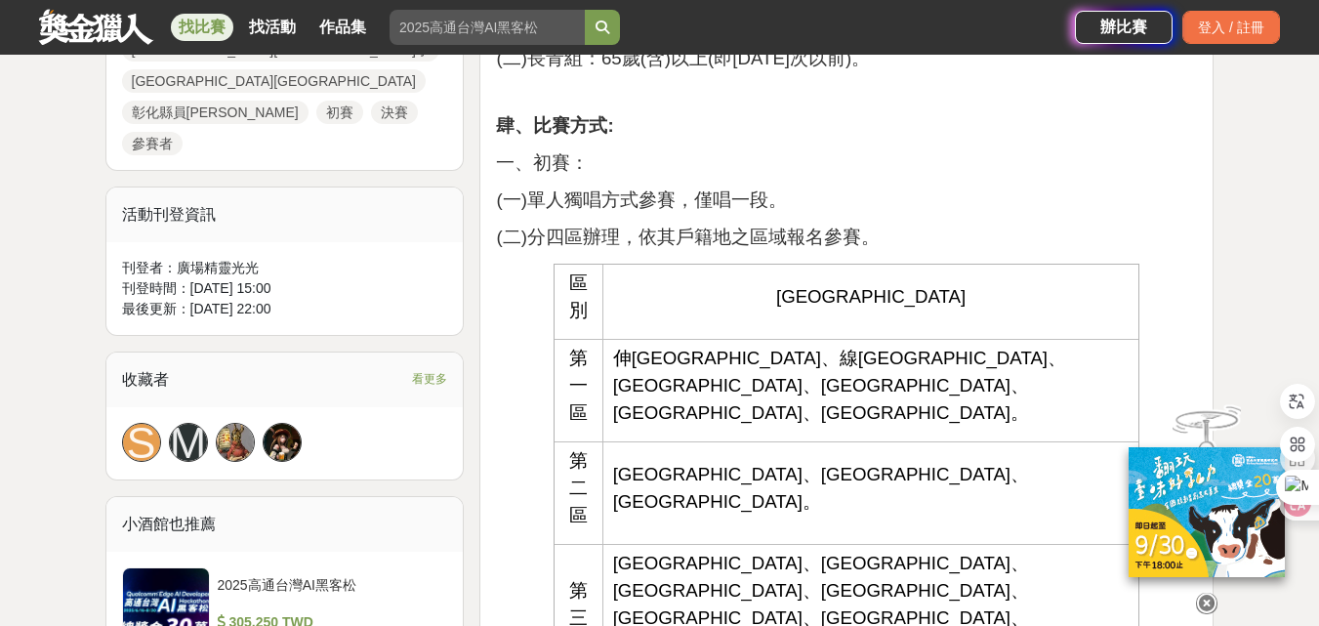
scroll to position [1660, 0]
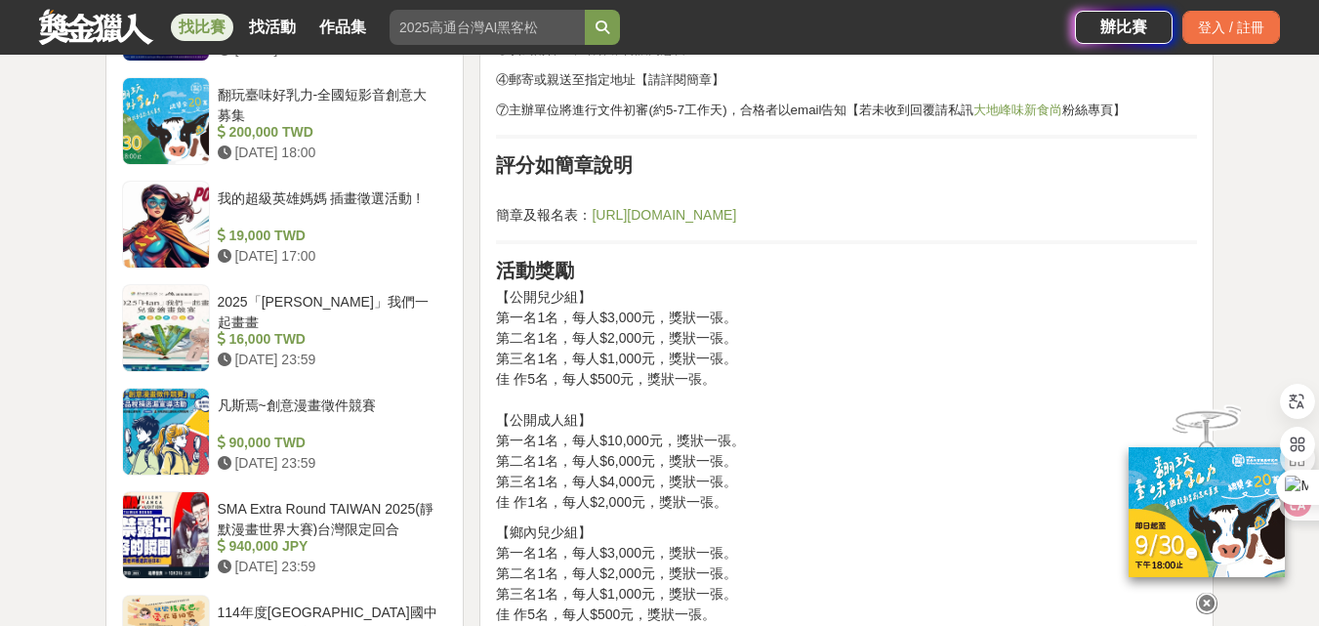
scroll to position [1660, 0]
